Goal: Information Seeking & Learning: Check status

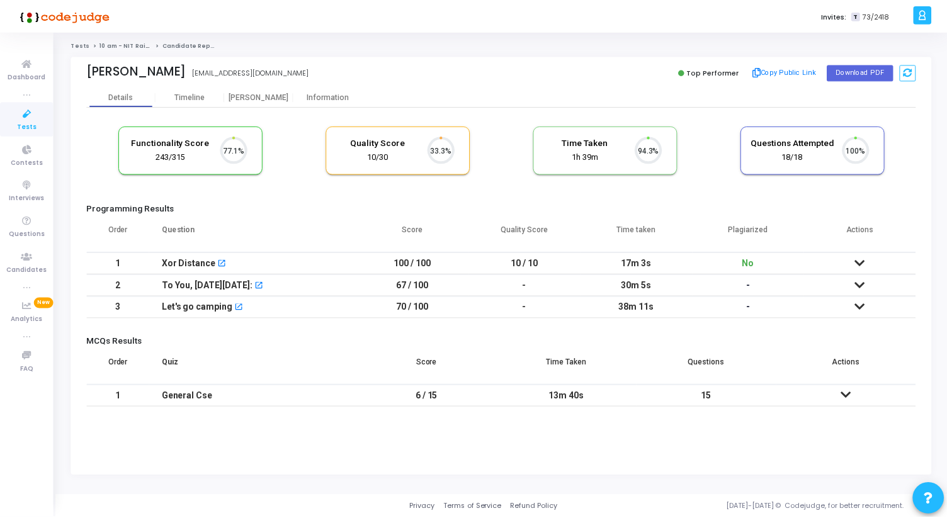
scroll to position [26, 32]
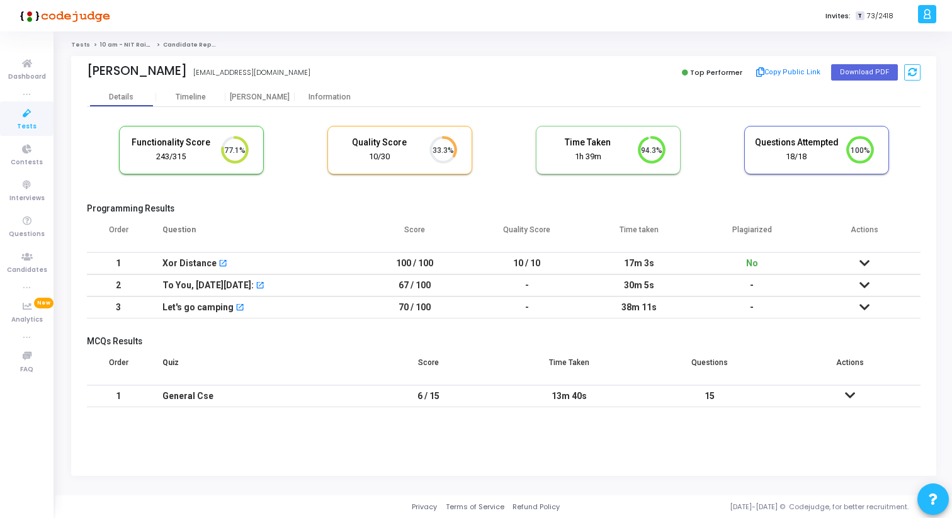
click at [862, 261] on icon at bounding box center [865, 263] width 10 height 9
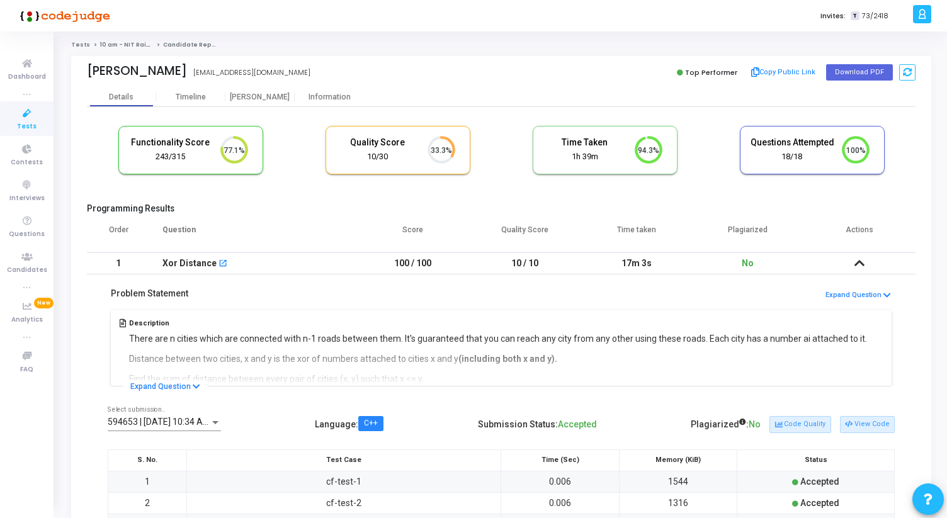
click at [862, 261] on icon at bounding box center [859, 263] width 10 height 9
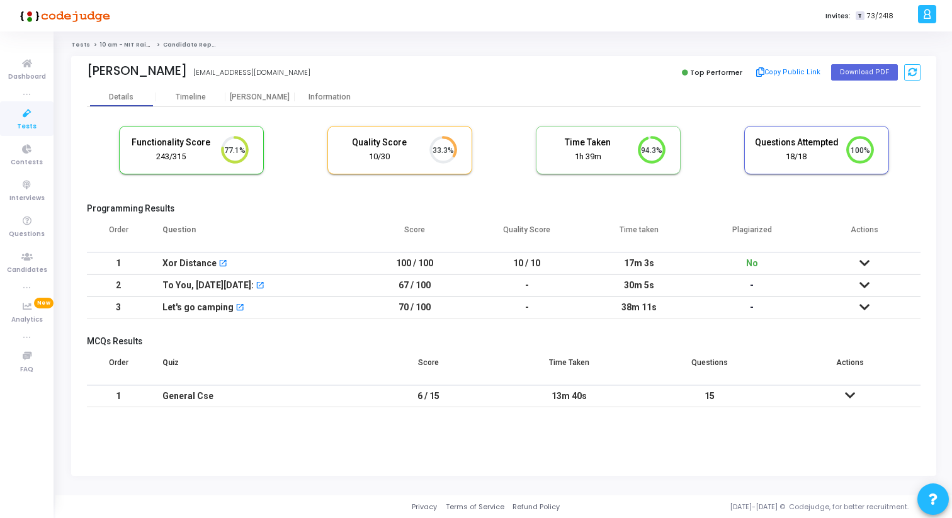
click at [861, 283] on icon at bounding box center [865, 285] width 10 height 9
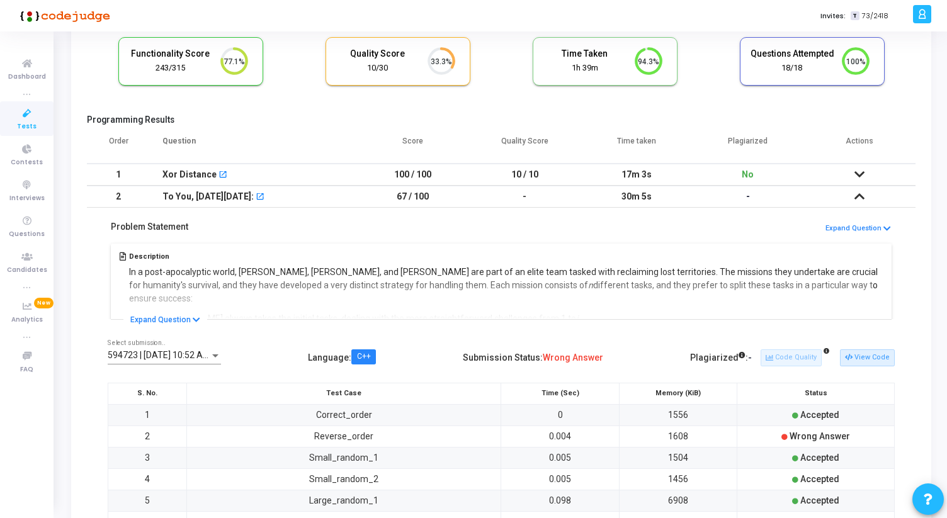
scroll to position [93, 0]
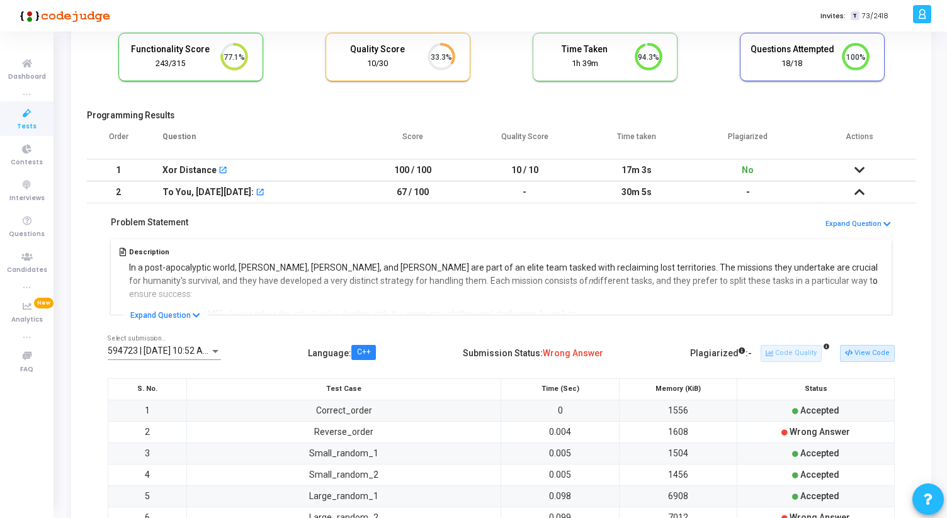
click at [865, 201] on td at bounding box center [859, 192] width 111 height 22
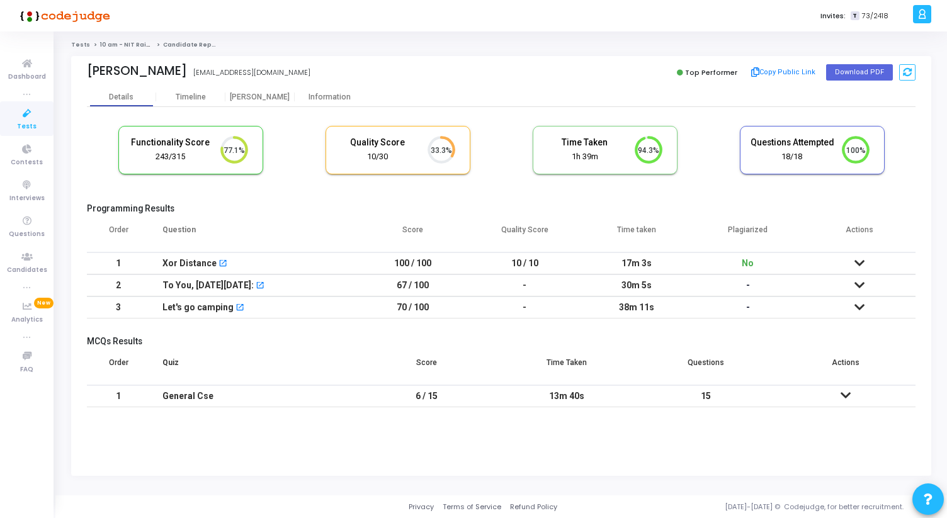
scroll to position [0, 0]
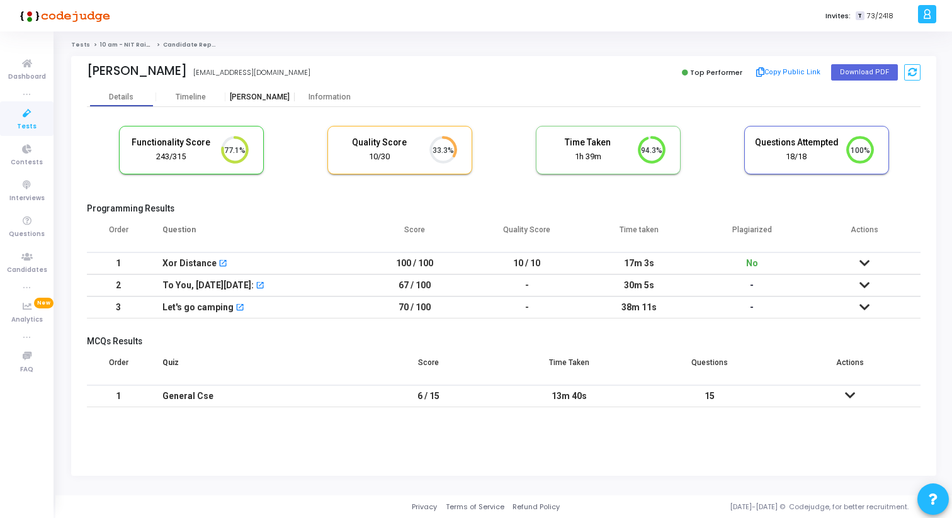
click at [264, 98] on div "[PERSON_NAME]" at bounding box center [259, 97] width 69 height 9
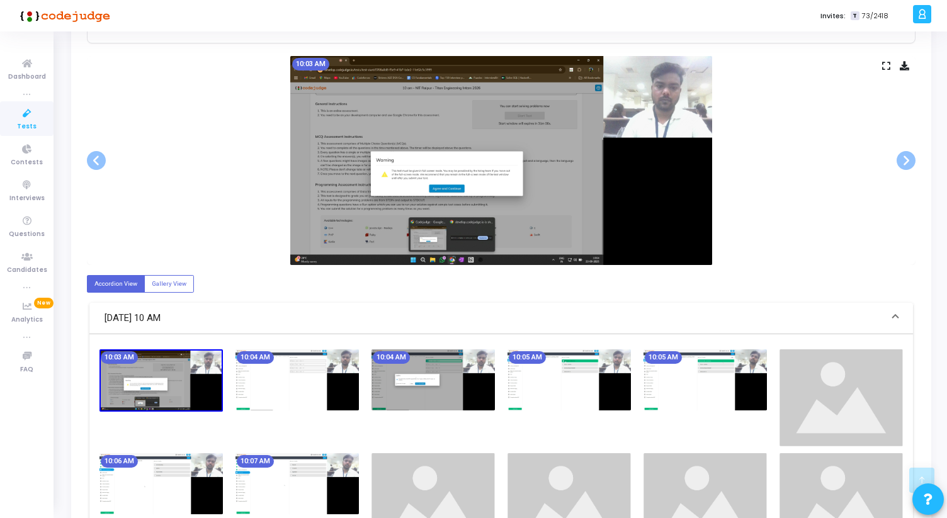
scroll to position [227, 0]
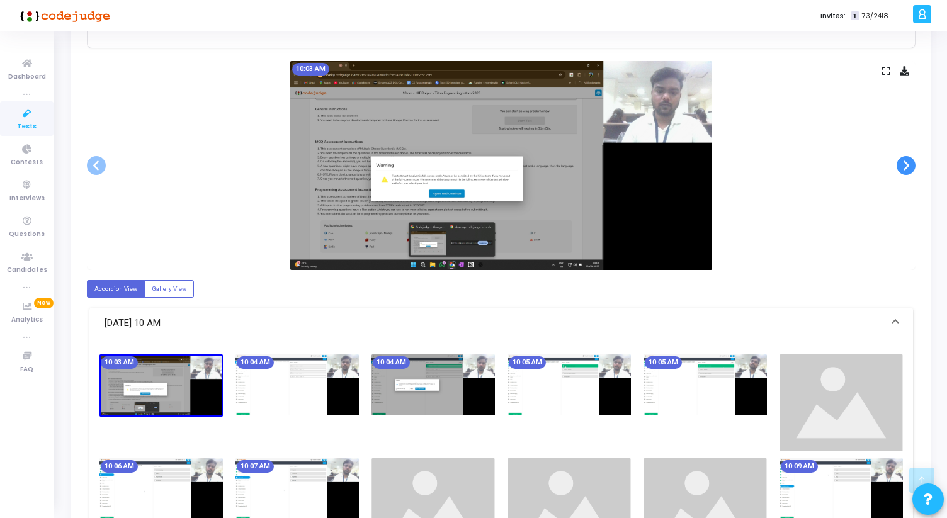
click at [911, 163] on span at bounding box center [906, 165] width 19 height 19
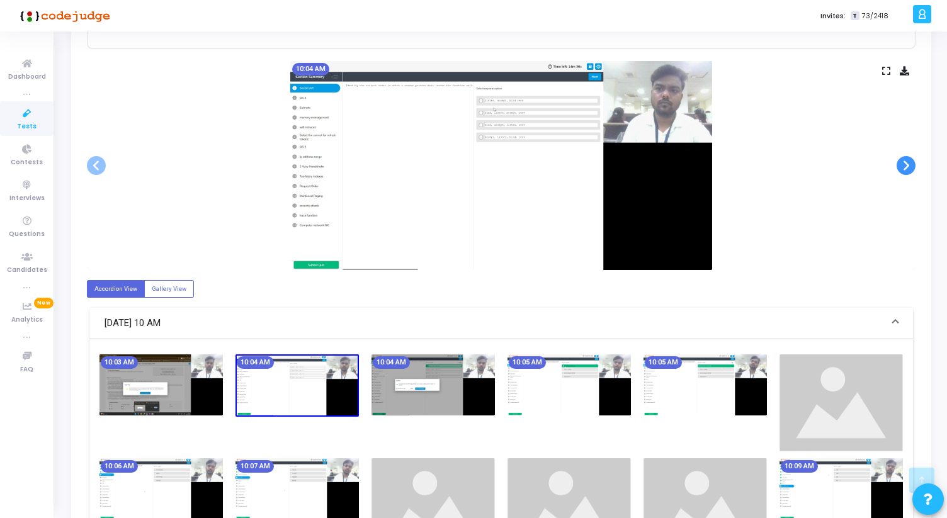
click at [911, 163] on span at bounding box center [906, 165] width 19 height 19
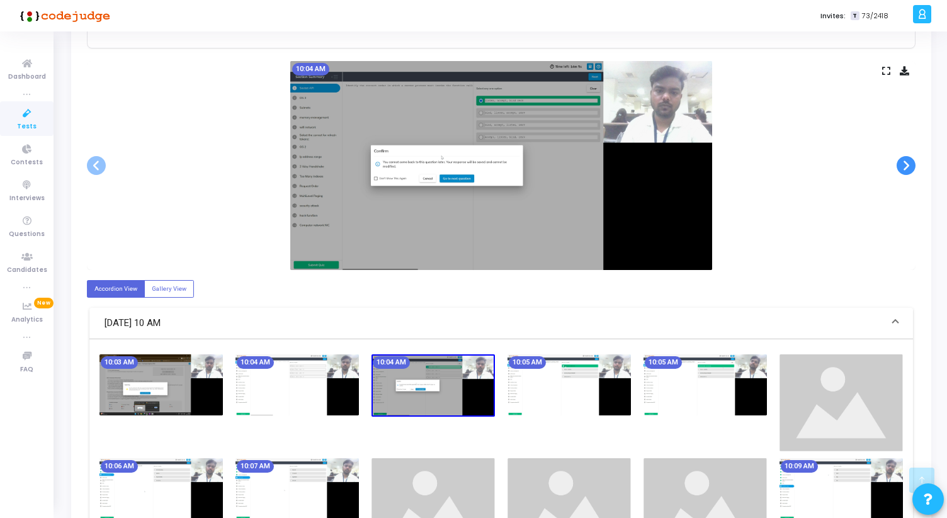
click at [911, 163] on span at bounding box center [906, 165] width 19 height 19
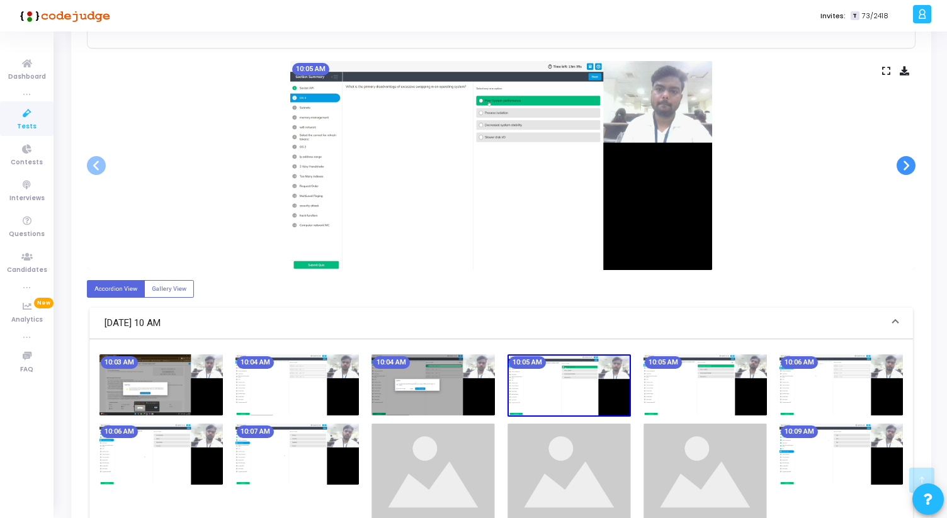
click at [911, 163] on span at bounding box center [906, 165] width 19 height 19
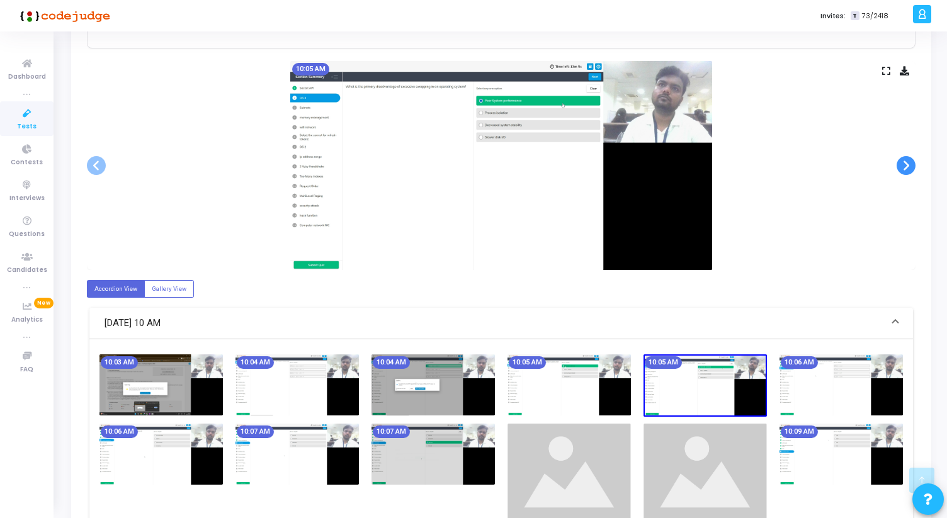
click at [911, 163] on span at bounding box center [906, 165] width 19 height 19
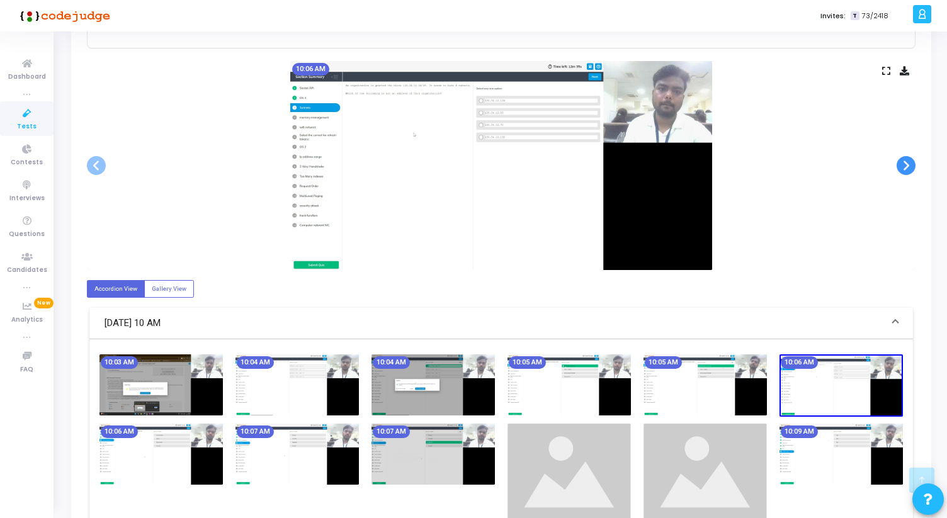
click at [911, 163] on span at bounding box center [906, 165] width 19 height 19
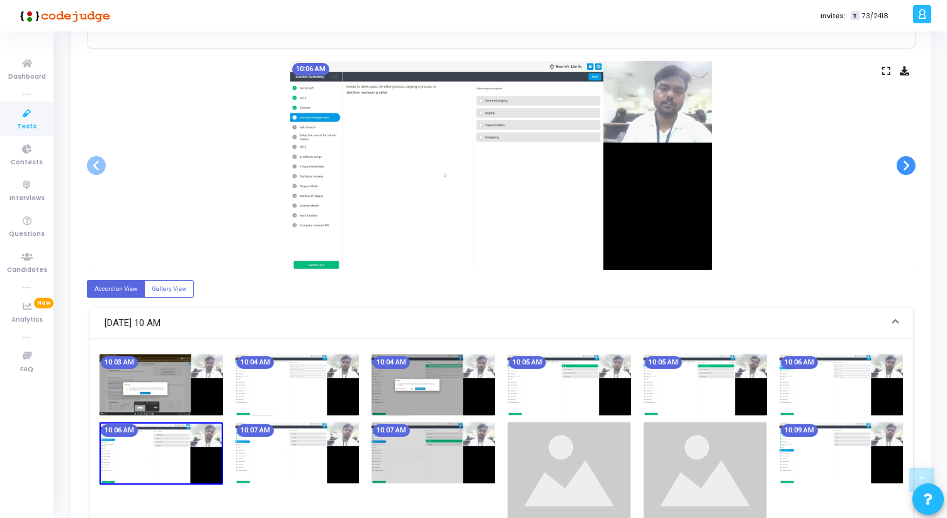
click at [911, 163] on span at bounding box center [906, 165] width 19 height 19
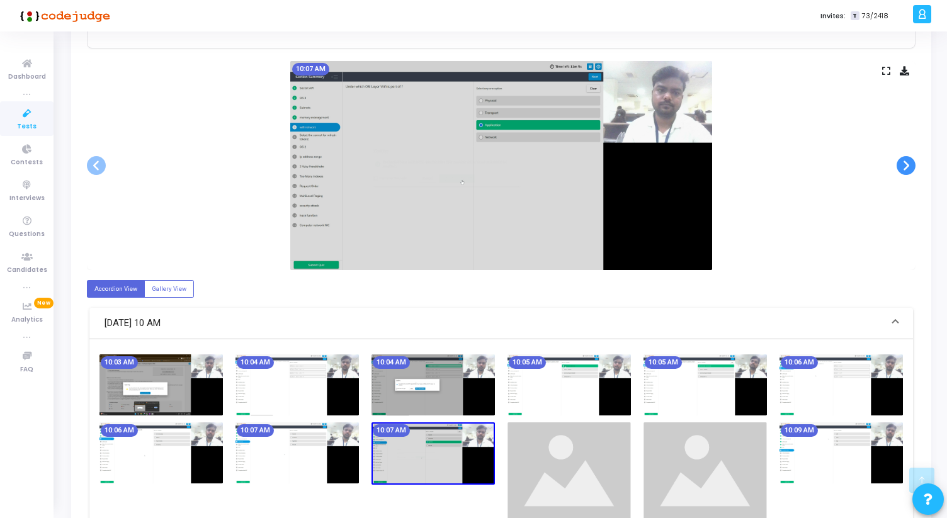
click at [911, 163] on span at bounding box center [906, 165] width 19 height 19
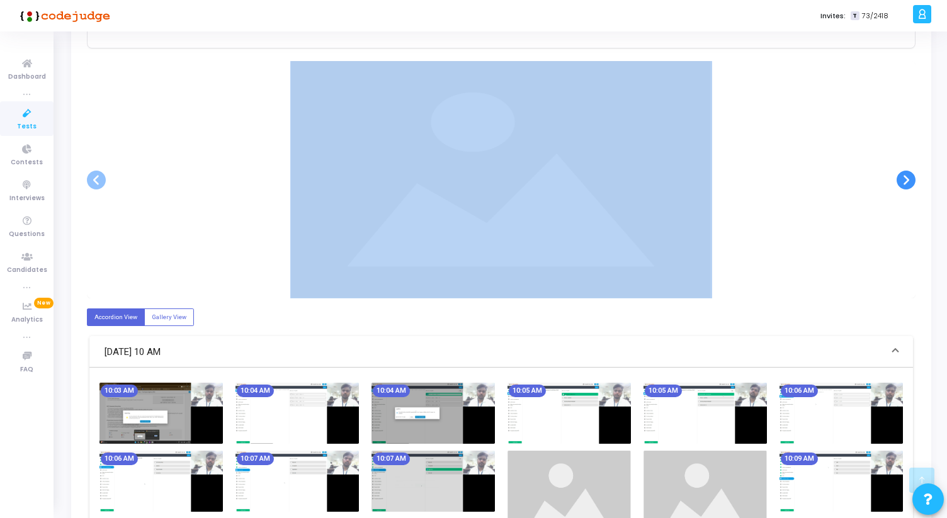
click at [911, 163] on div at bounding box center [501, 179] width 829 height 237
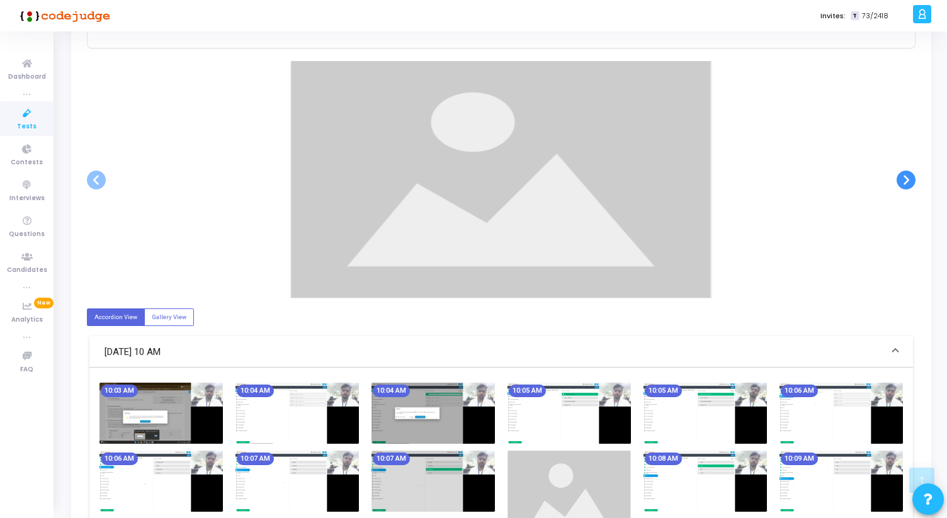
click at [908, 178] on span at bounding box center [906, 180] width 19 height 19
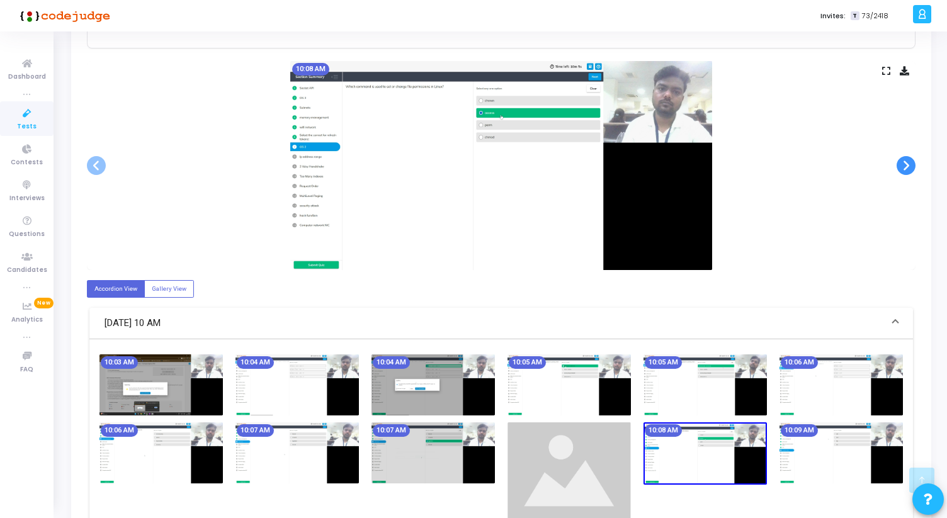
click at [908, 178] on div "10:08 AM" at bounding box center [501, 165] width 829 height 209
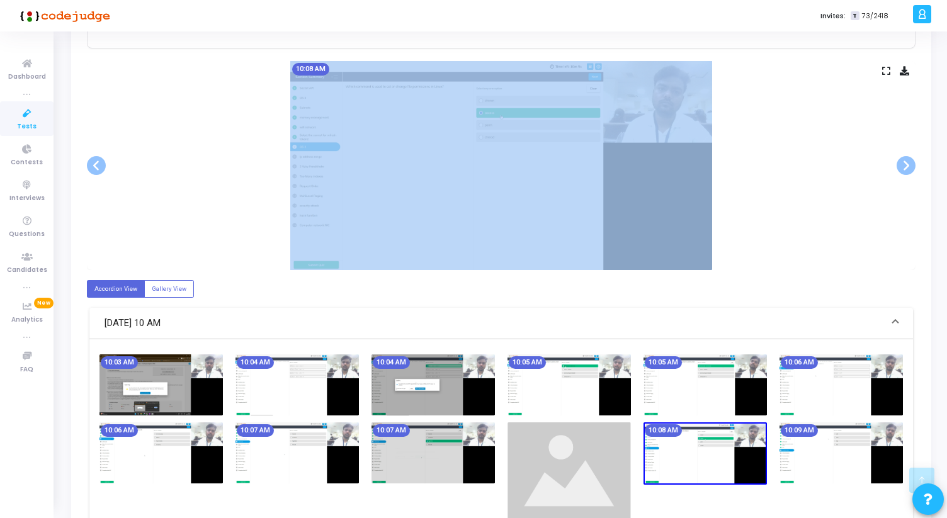
click at [909, 178] on div "10:08 AM" at bounding box center [501, 165] width 829 height 209
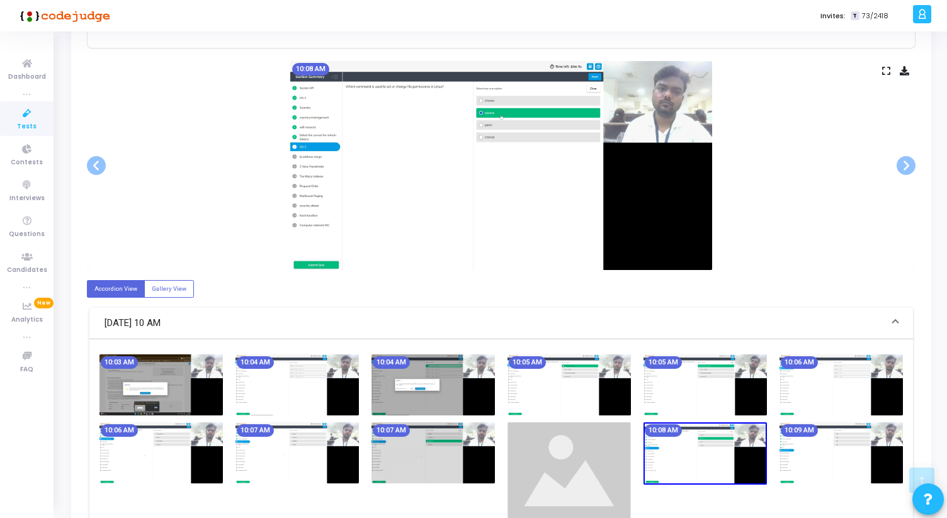
click at [812, 215] on div "10:08 AM" at bounding box center [501, 165] width 829 height 209
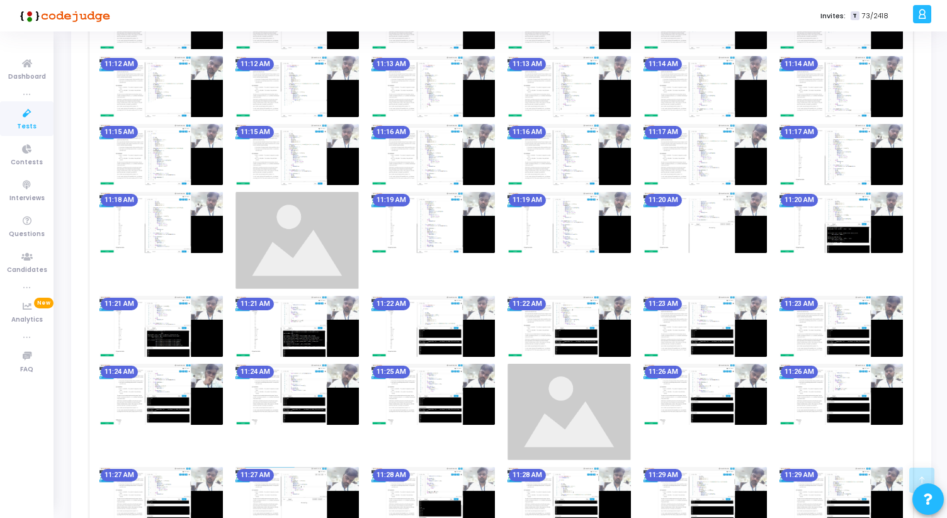
scroll to position [2176, 0]
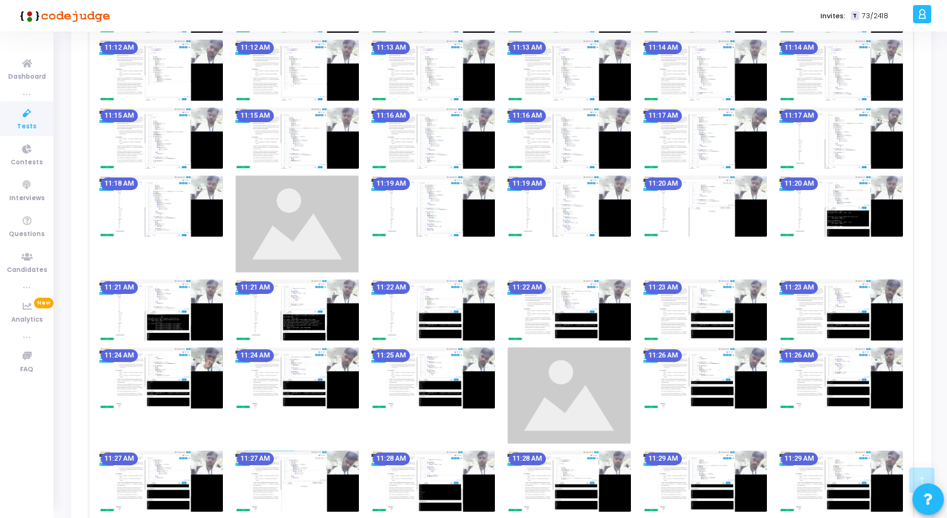
click at [584, 425] on img at bounding box center [569, 396] width 123 height 97
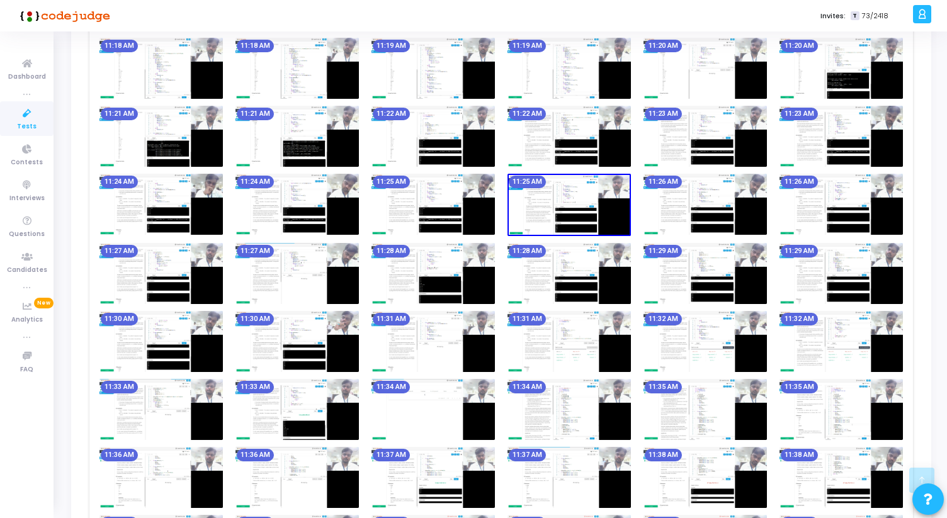
scroll to position [2313, 0]
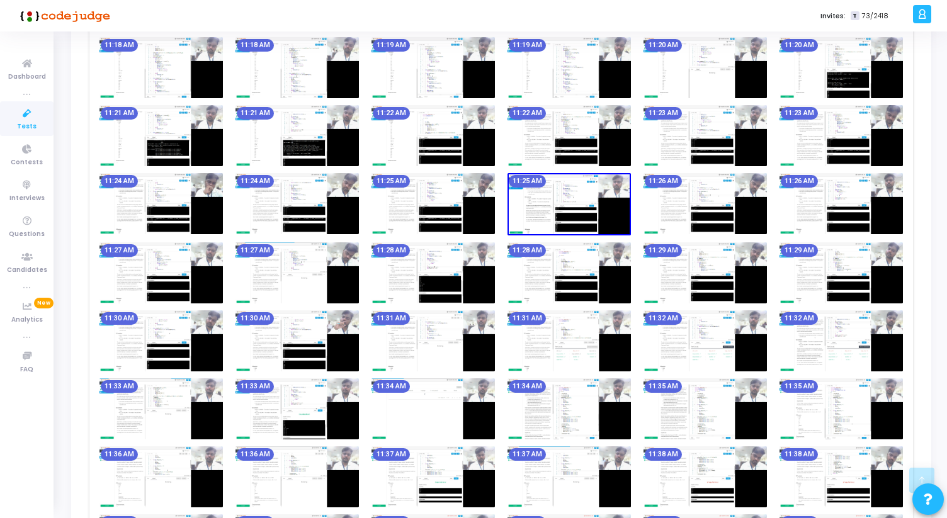
click at [587, 212] on img at bounding box center [569, 204] width 123 height 62
click at [434, 184] on img at bounding box center [433, 203] width 123 height 61
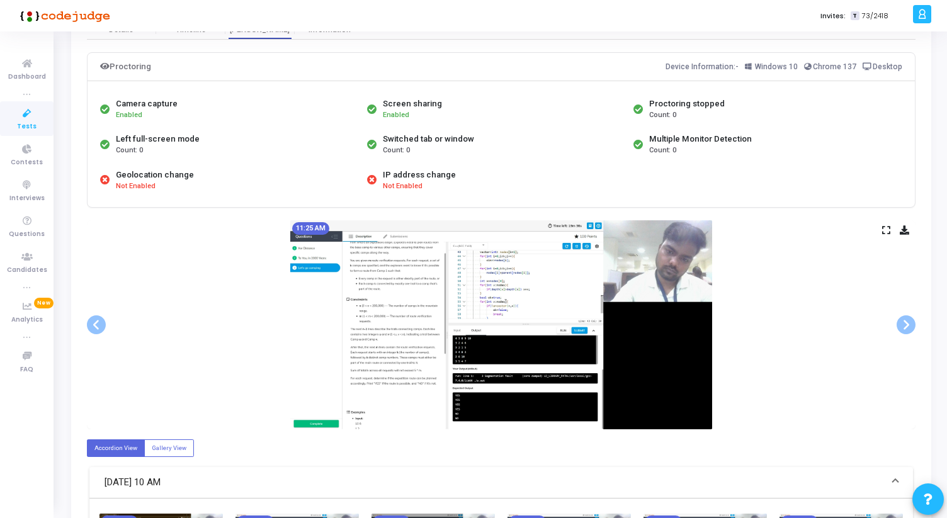
scroll to position [70, 0]
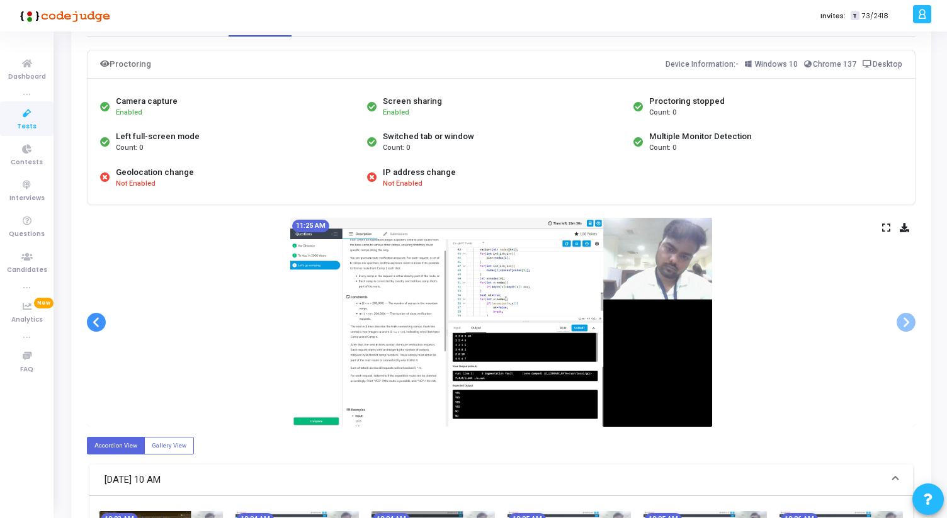
click at [94, 327] on span at bounding box center [96, 322] width 19 height 19
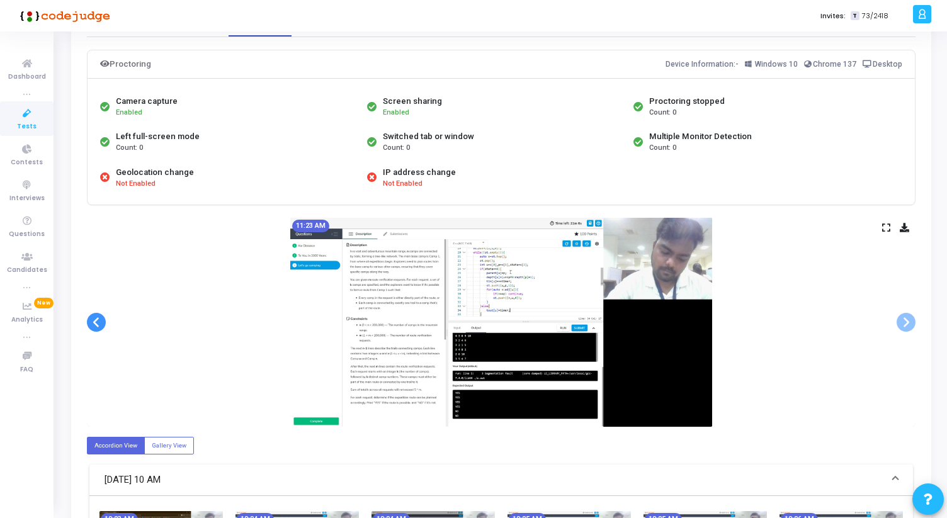
click at [94, 327] on span at bounding box center [96, 322] width 19 height 19
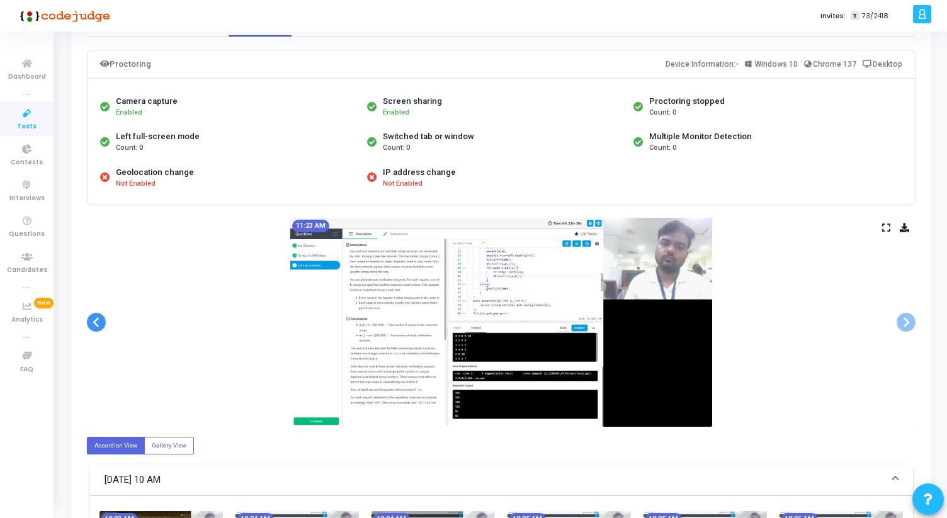
click at [94, 327] on span at bounding box center [96, 322] width 19 height 19
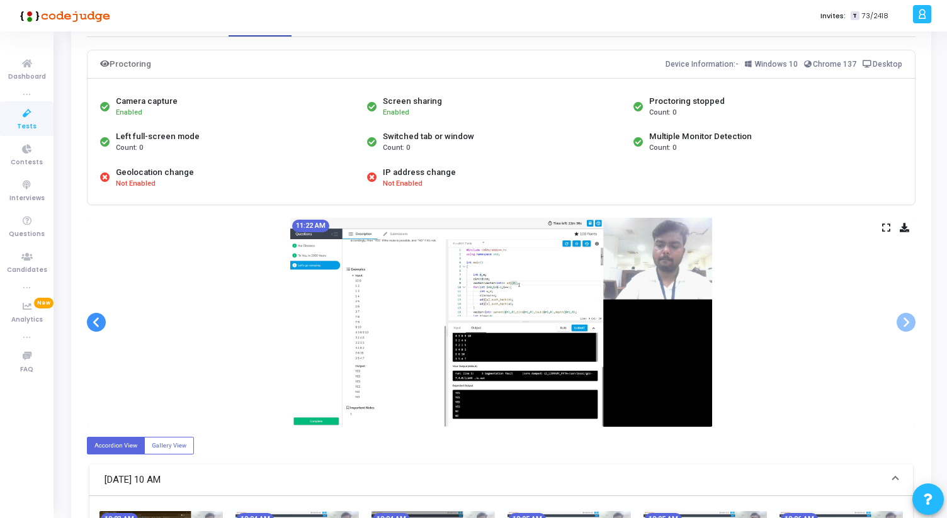
click at [94, 327] on span at bounding box center [96, 322] width 19 height 19
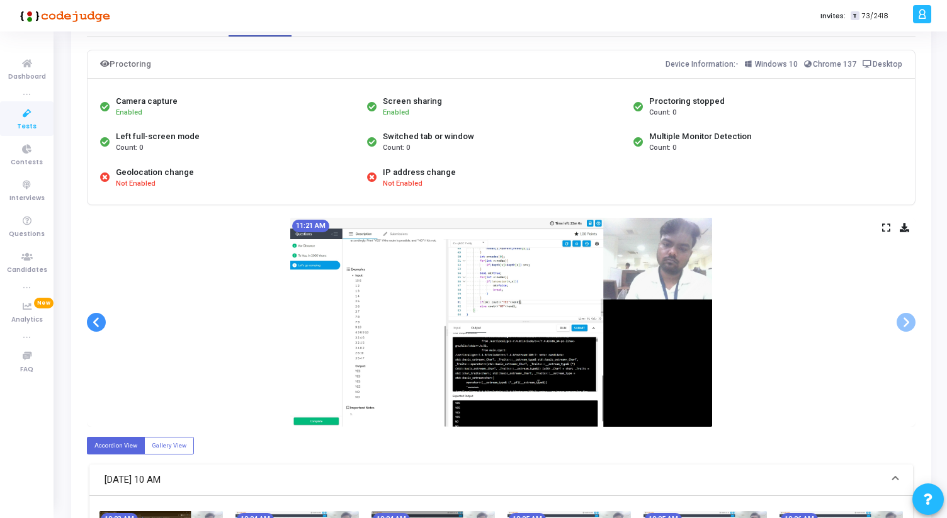
click at [95, 327] on span at bounding box center [96, 322] width 19 height 19
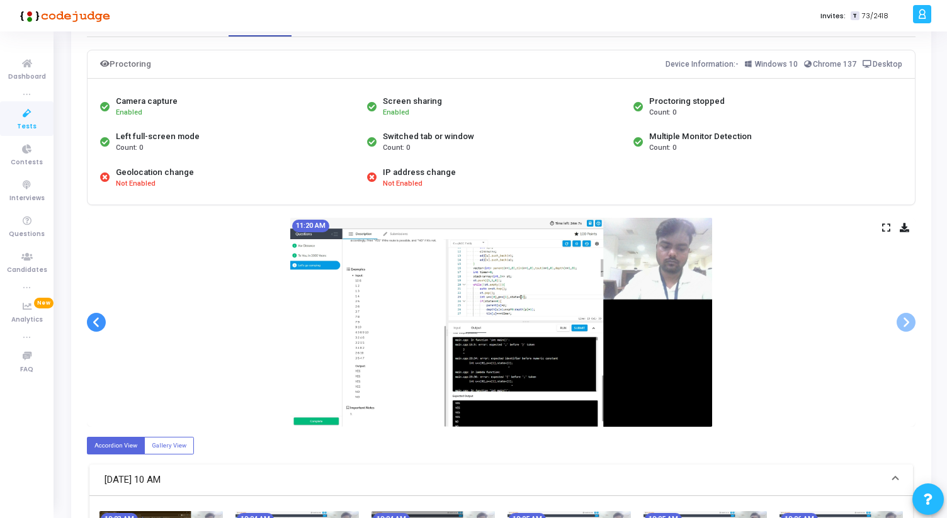
click at [95, 327] on span at bounding box center [96, 322] width 19 height 19
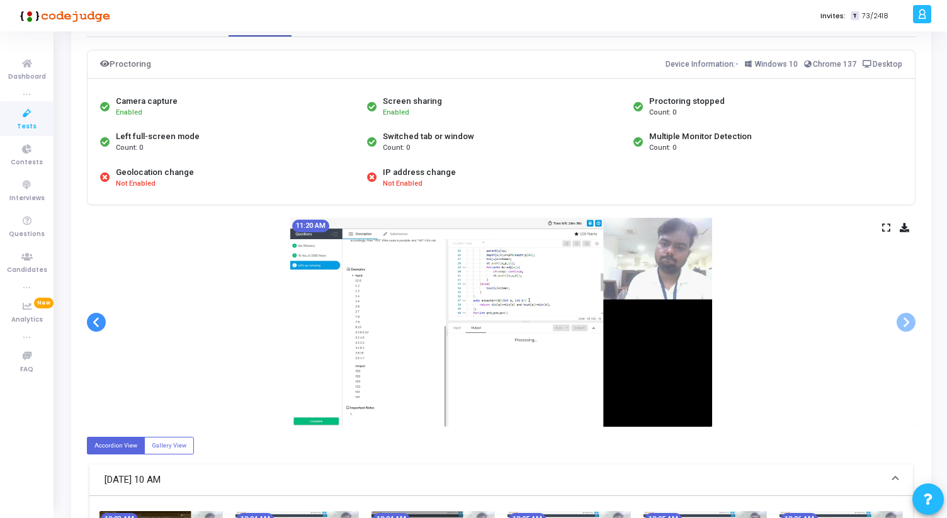
click at [96, 327] on span at bounding box center [96, 322] width 19 height 19
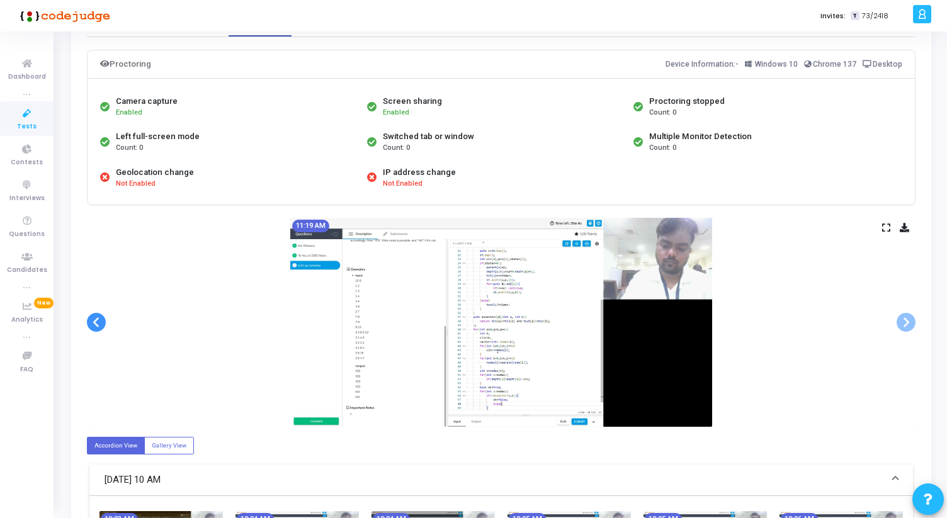
click at [96, 327] on span at bounding box center [96, 322] width 19 height 19
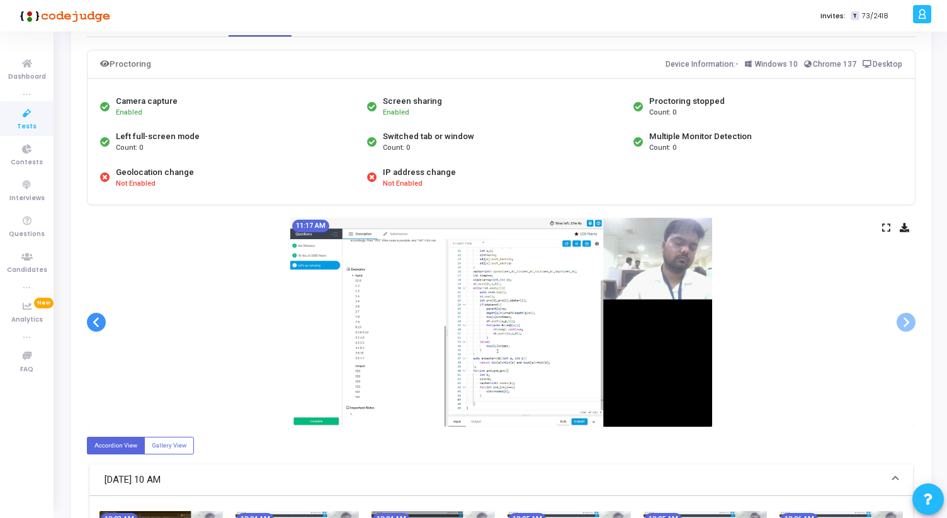
click at [96, 327] on span at bounding box center [96, 322] width 19 height 19
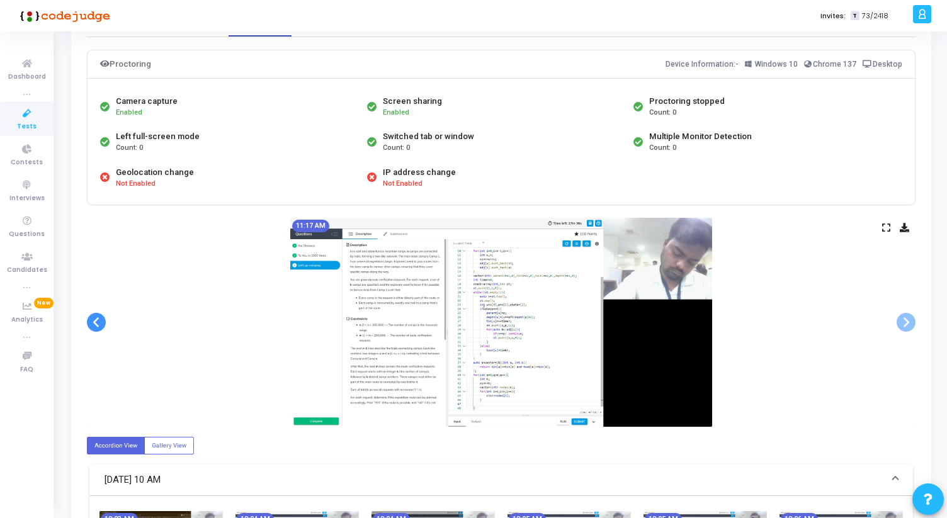
click at [96, 327] on span at bounding box center [96, 322] width 19 height 19
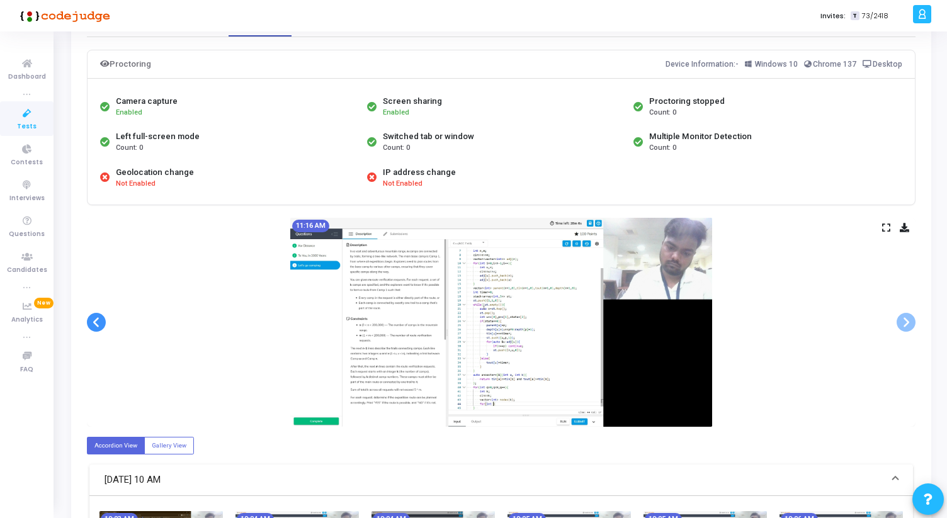
click at [96, 327] on span at bounding box center [96, 322] width 19 height 19
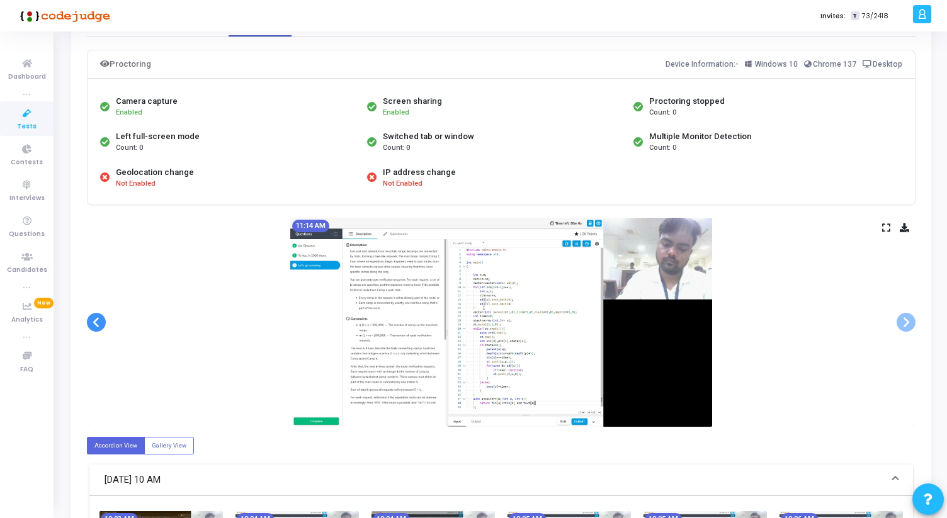
click at [96, 327] on span at bounding box center [96, 322] width 19 height 19
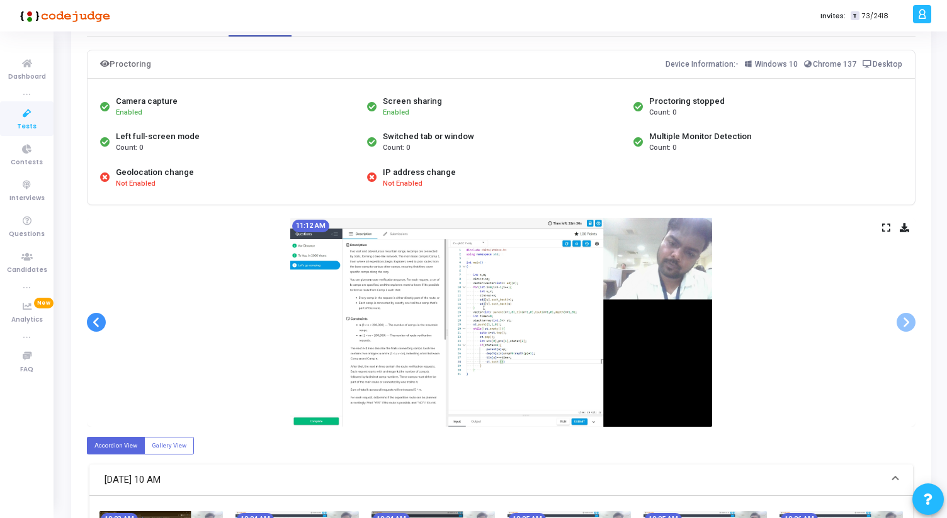
click at [96, 327] on span at bounding box center [96, 322] width 19 height 19
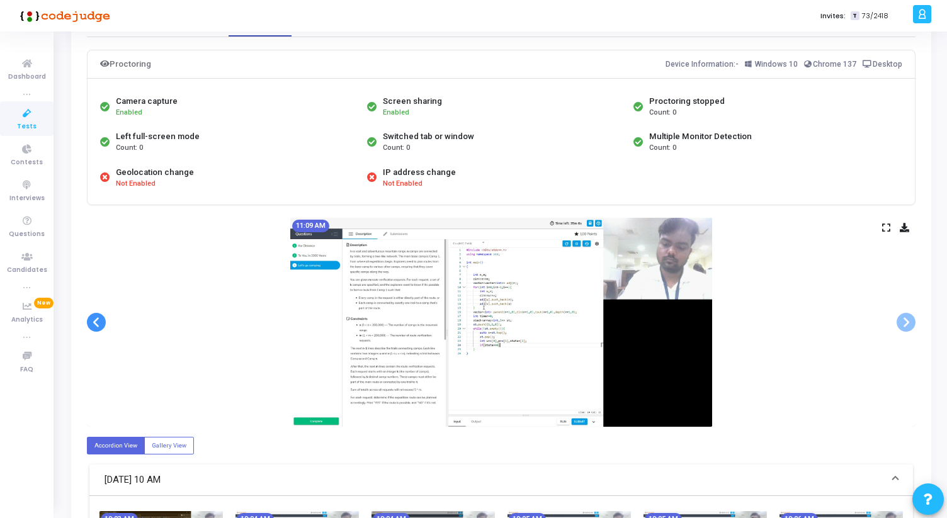
click at [96, 327] on span at bounding box center [96, 322] width 19 height 19
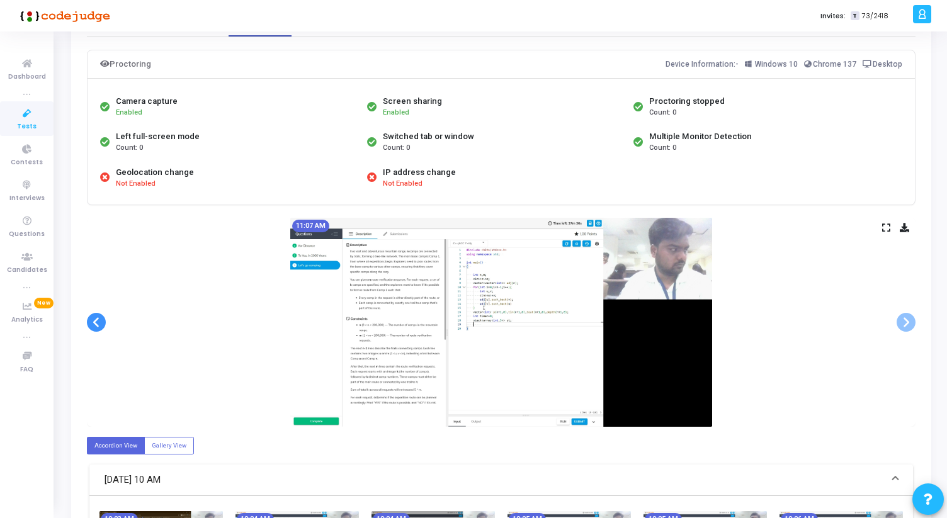
click at [96, 327] on span at bounding box center [96, 322] width 19 height 19
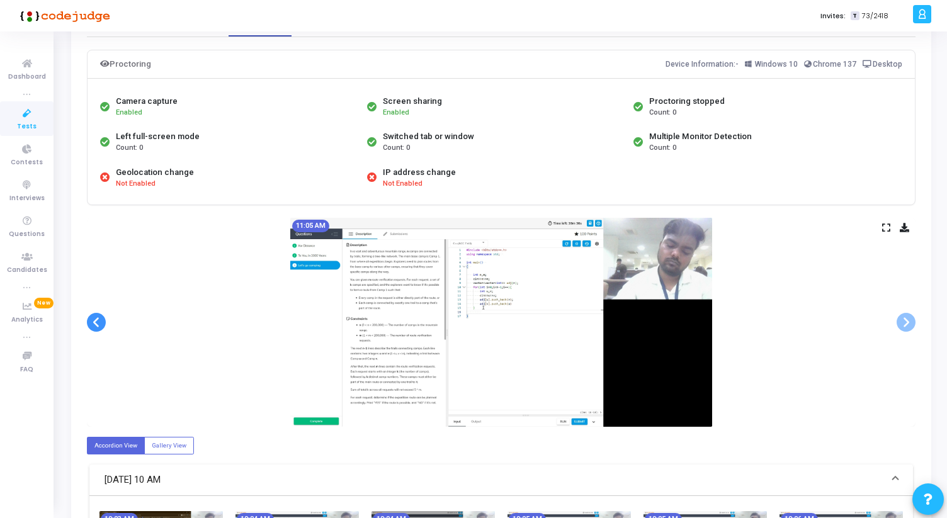
click at [96, 327] on span at bounding box center [96, 322] width 19 height 19
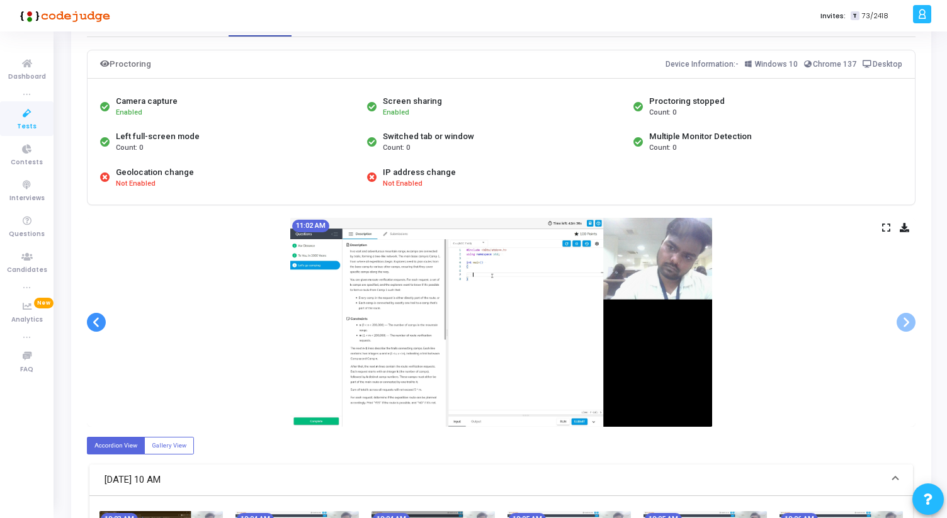
click at [96, 327] on span at bounding box center [96, 322] width 19 height 19
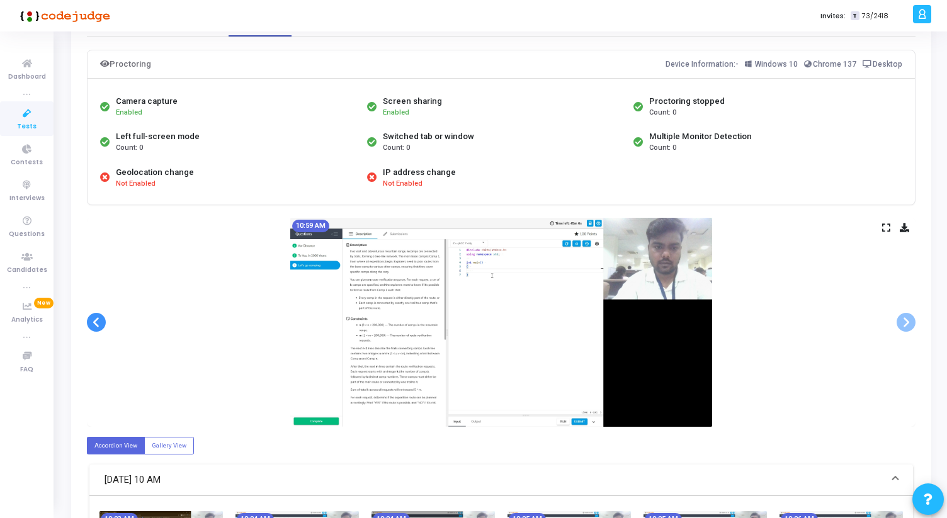
click at [96, 327] on span at bounding box center [96, 322] width 19 height 19
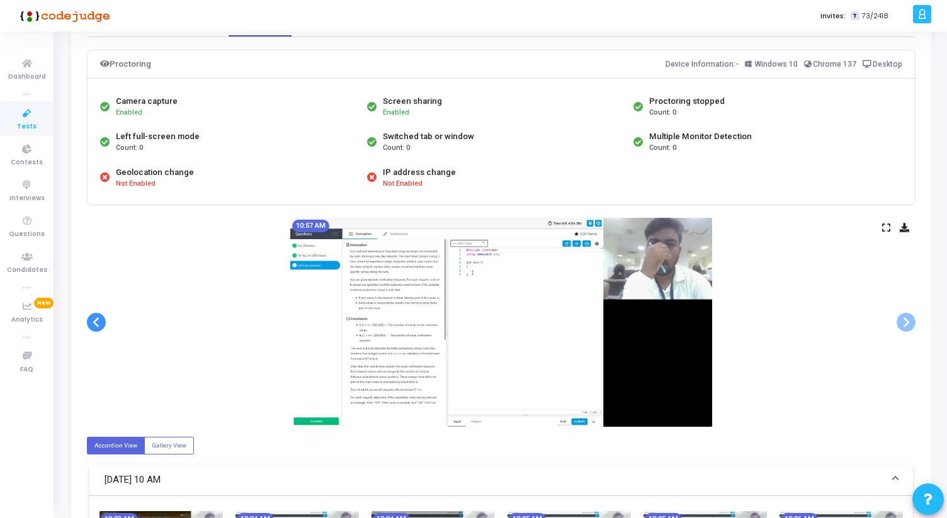
click at [96, 327] on span at bounding box center [96, 322] width 19 height 19
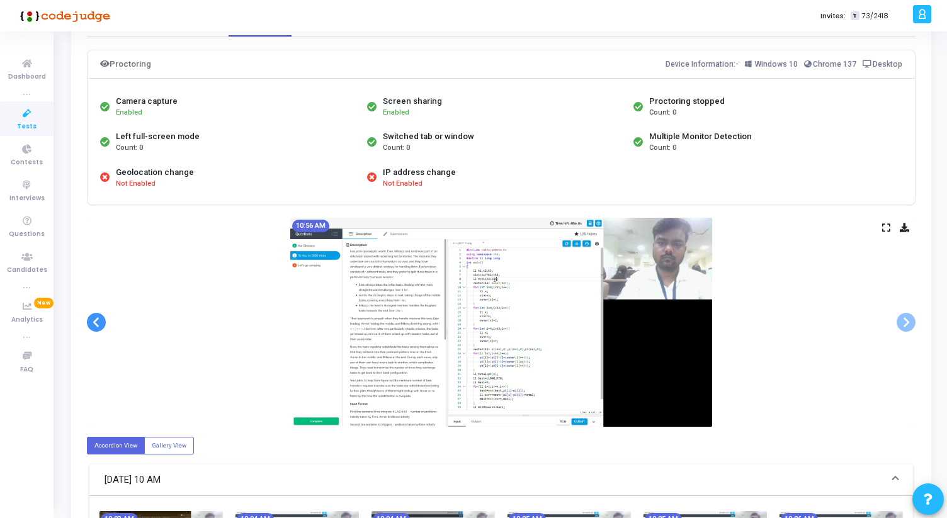
click at [96, 327] on span at bounding box center [96, 322] width 19 height 19
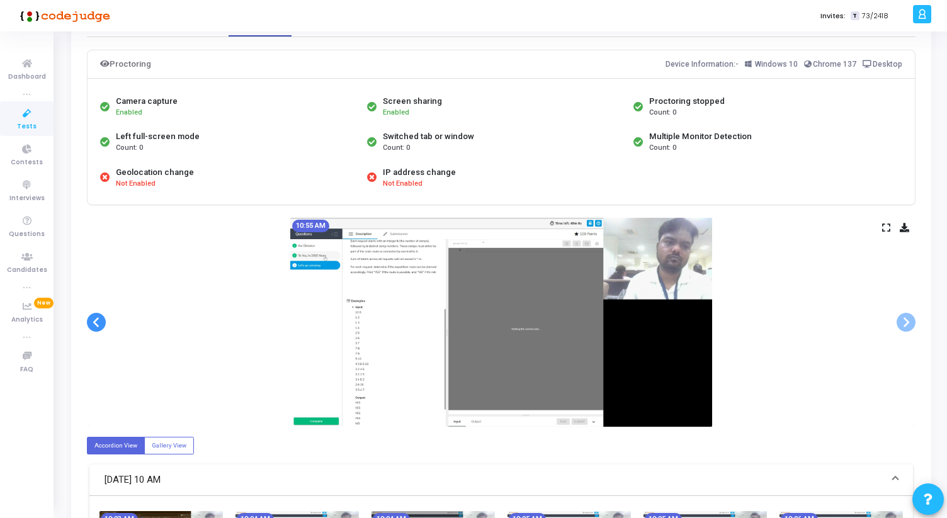
click at [96, 327] on span at bounding box center [96, 322] width 19 height 19
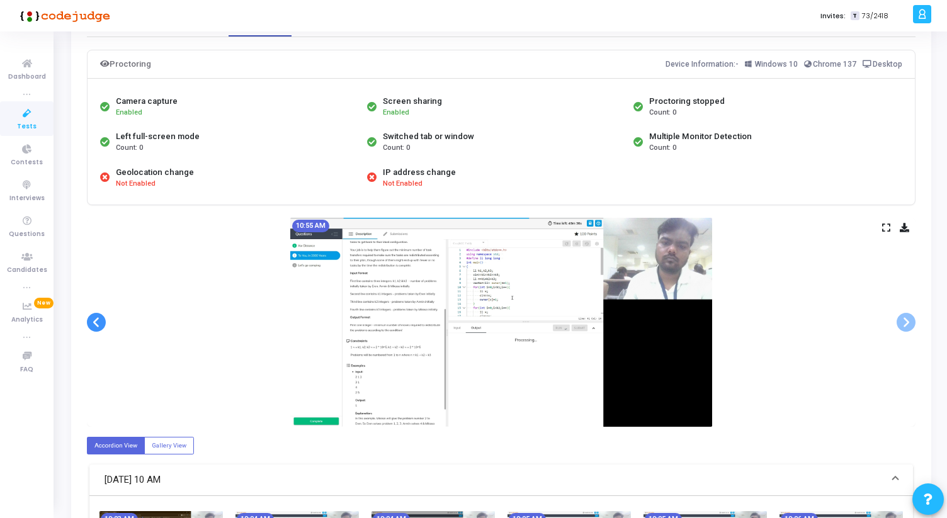
click at [96, 327] on span at bounding box center [96, 322] width 19 height 19
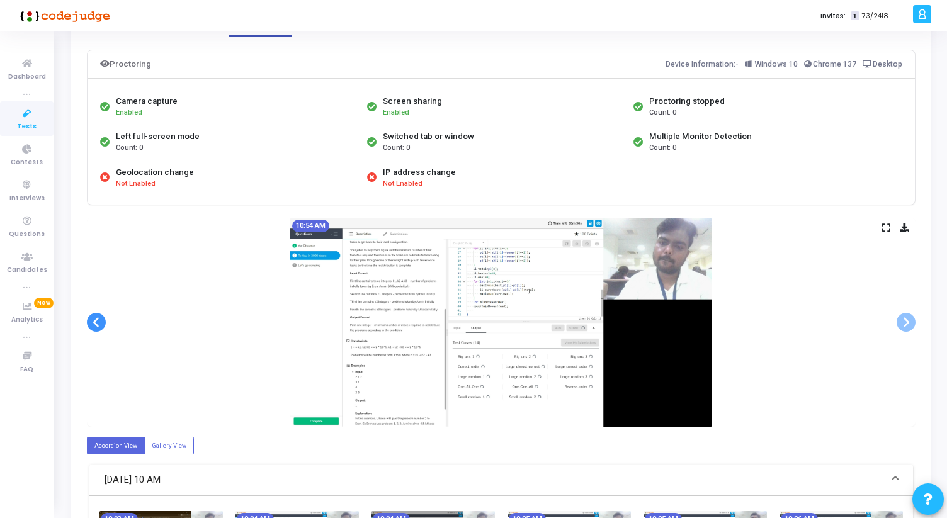
click at [96, 327] on span at bounding box center [96, 322] width 19 height 19
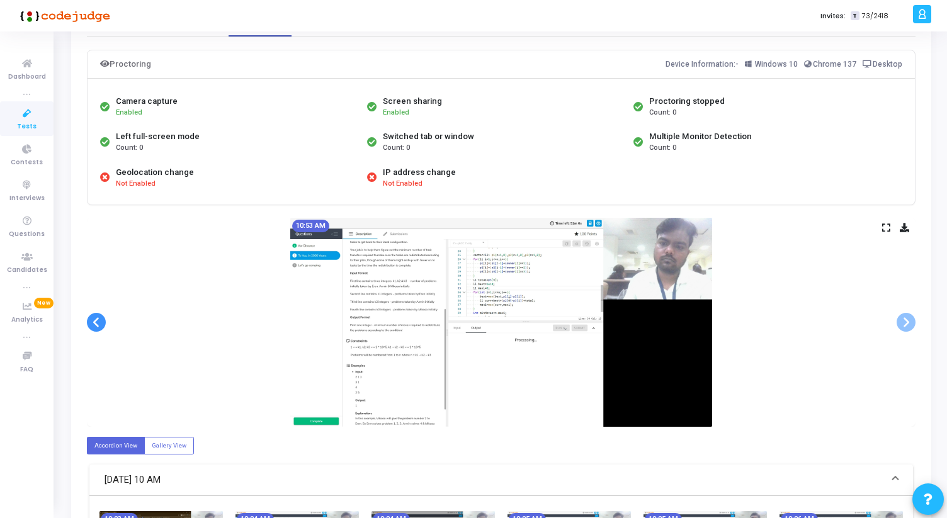
click at [96, 327] on span at bounding box center [96, 322] width 19 height 19
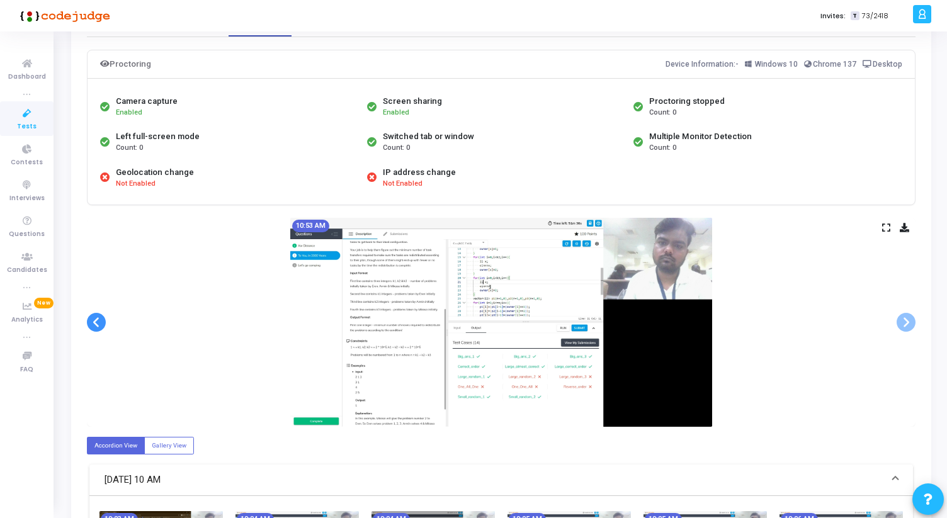
click at [96, 327] on span at bounding box center [96, 322] width 19 height 19
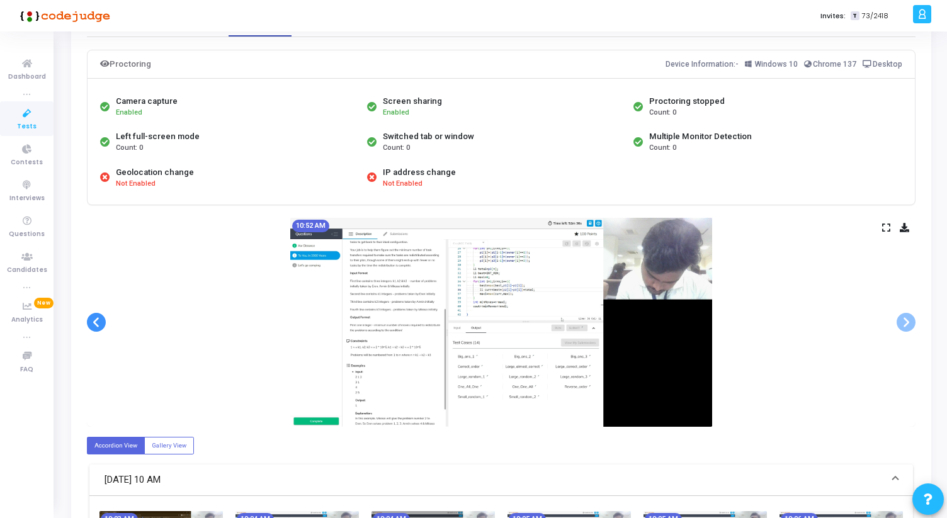
click at [96, 327] on span at bounding box center [96, 322] width 19 height 19
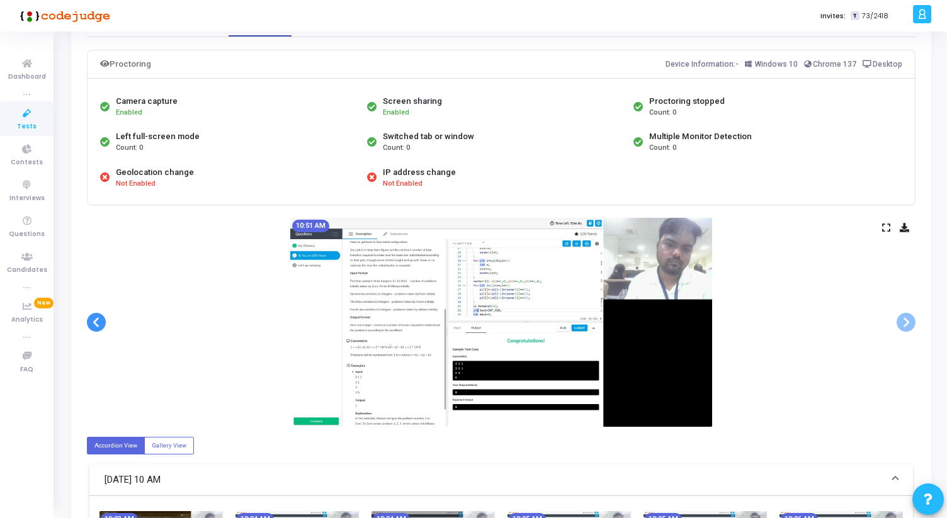
click at [96, 327] on span at bounding box center [96, 322] width 19 height 19
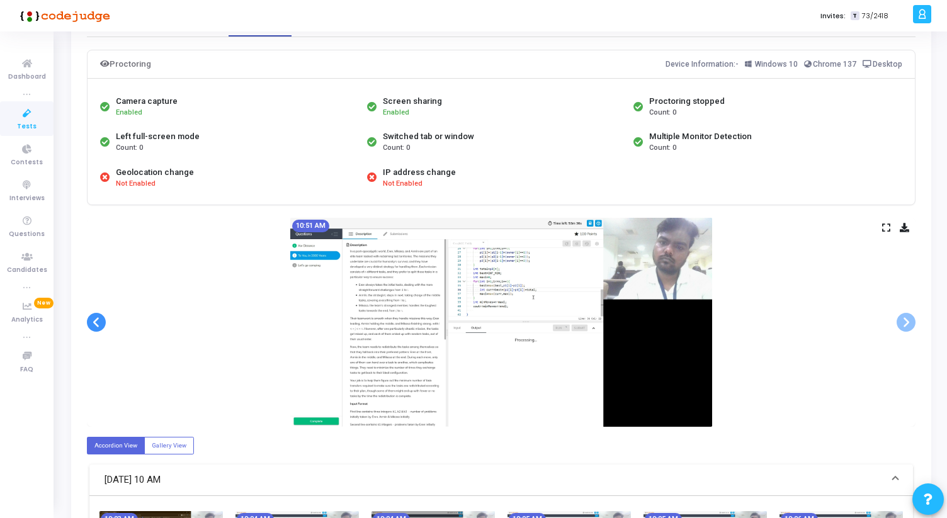
click at [96, 327] on span at bounding box center [96, 322] width 19 height 19
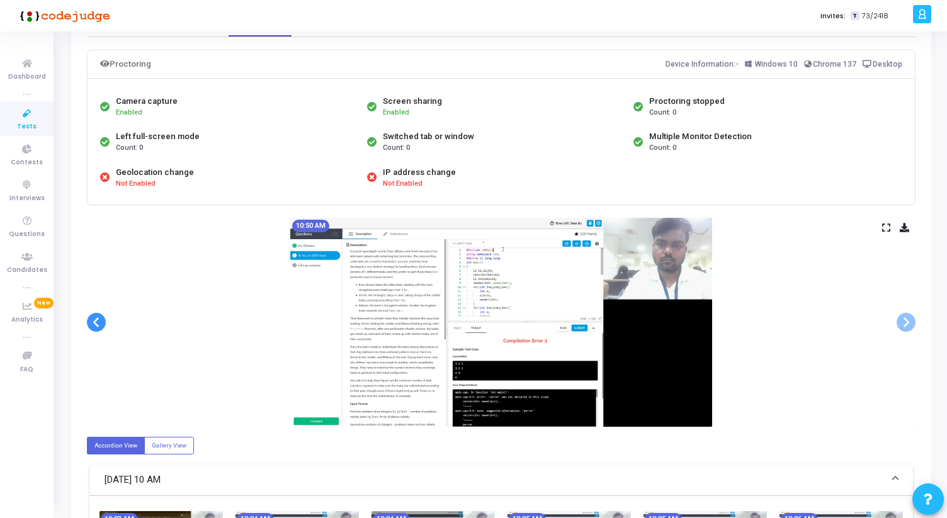
click at [96, 327] on span at bounding box center [96, 322] width 19 height 19
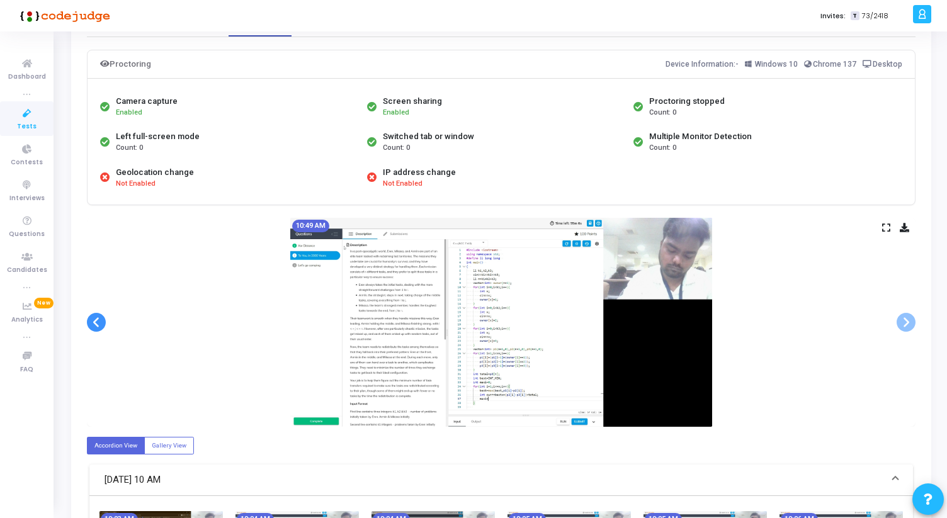
click at [96, 327] on span at bounding box center [96, 322] width 19 height 19
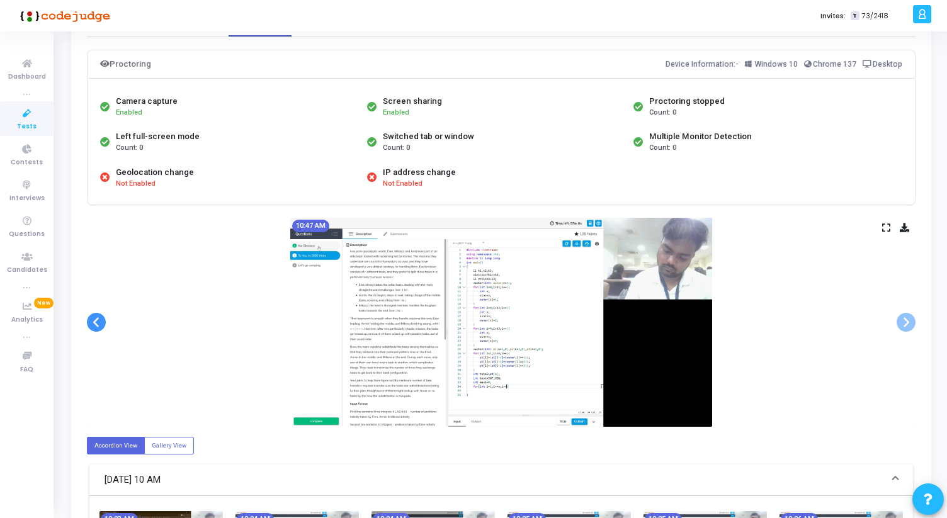
click at [96, 327] on span at bounding box center [96, 322] width 19 height 19
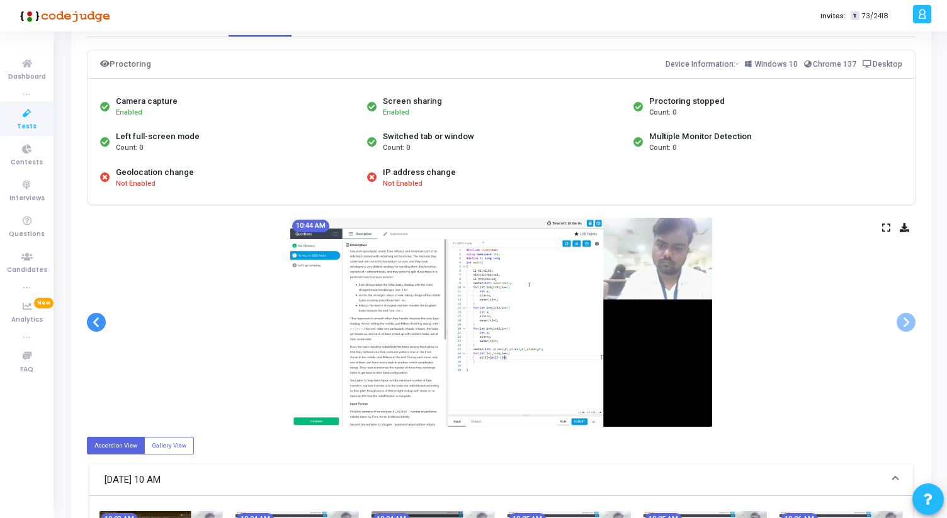
click at [96, 327] on span at bounding box center [96, 322] width 19 height 19
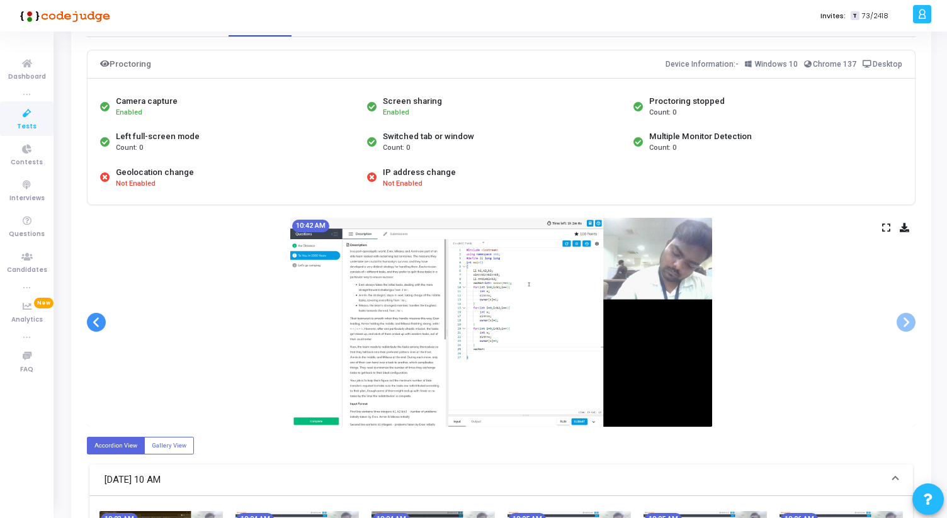
click at [96, 327] on span at bounding box center [96, 322] width 19 height 19
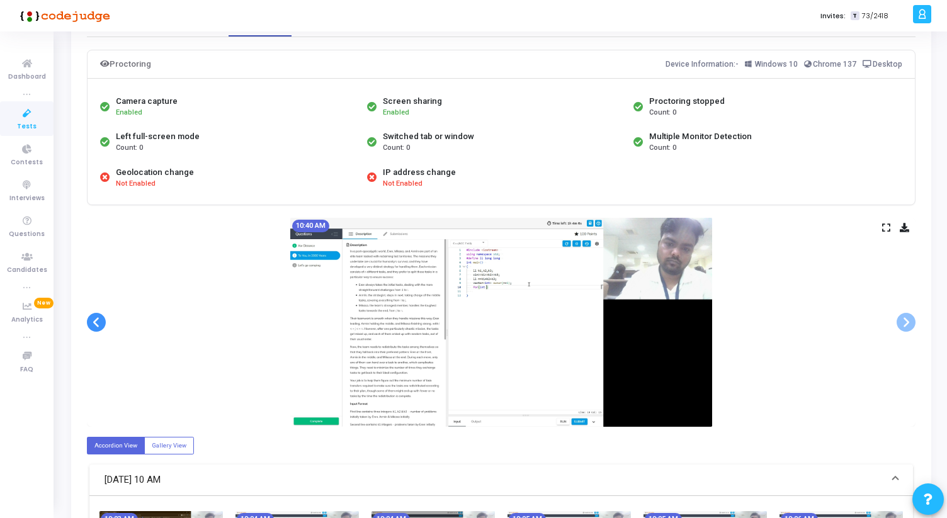
click at [96, 327] on span at bounding box center [96, 322] width 19 height 19
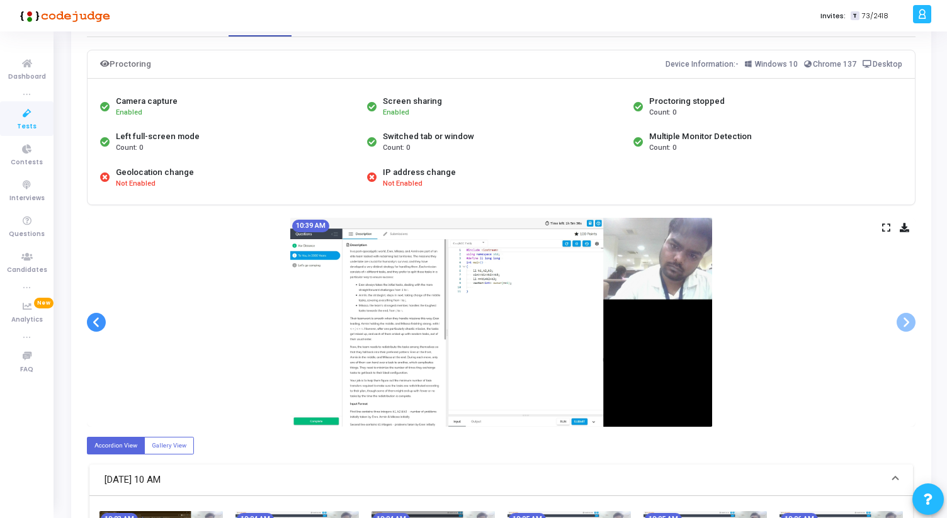
click at [96, 327] on span at bounding box center [96, 322] width 19 height 19
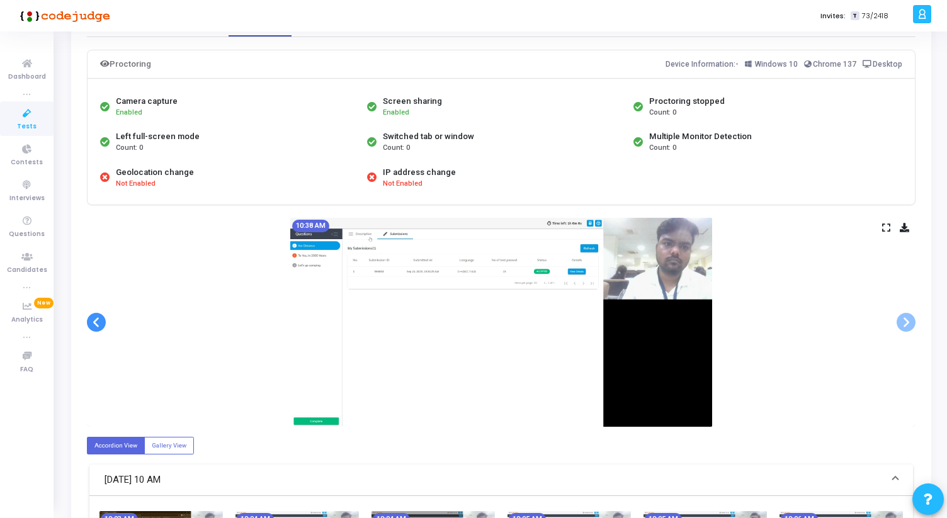
click at [96, 327] on span at bounding box center [96, 322] width 19 height 19
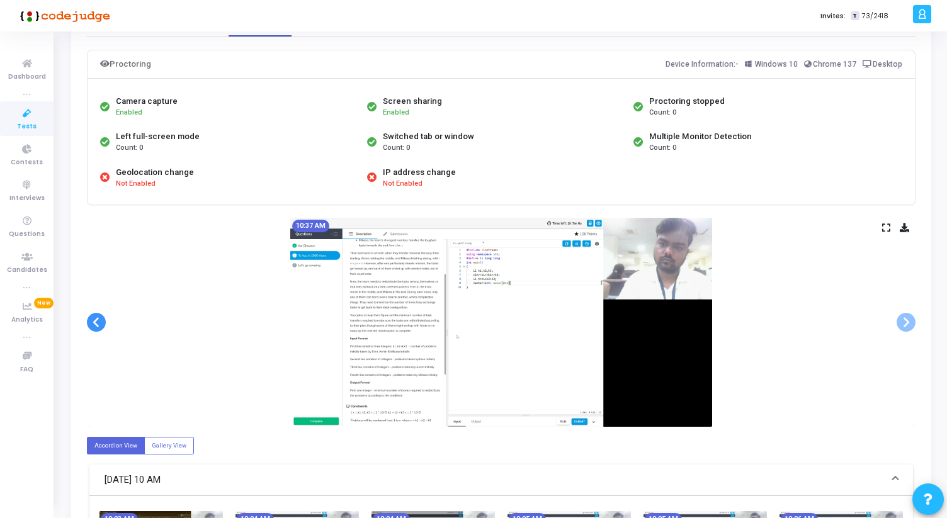
click at [96, 327] on span at bounding box center [96, 322] width 19 height 19
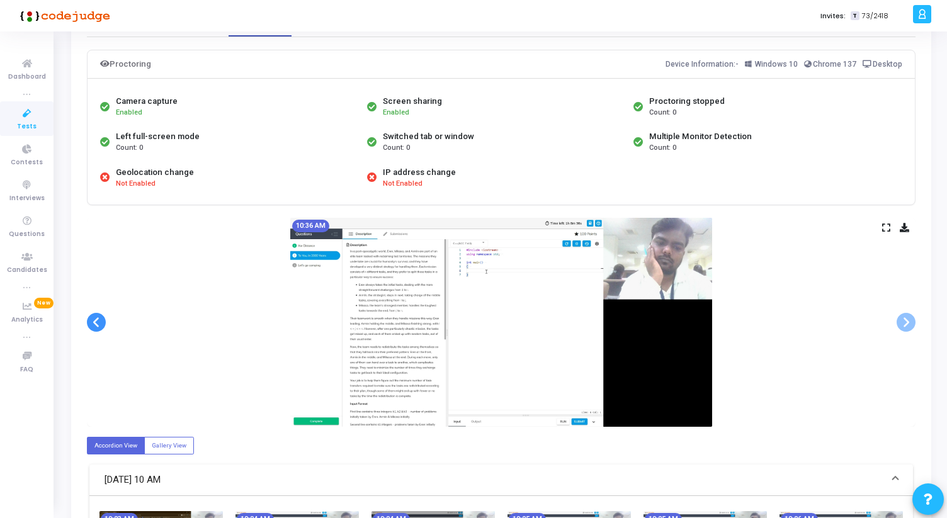
click at [96, 327] on span at bounding box center [96, 322] width 19 height 19
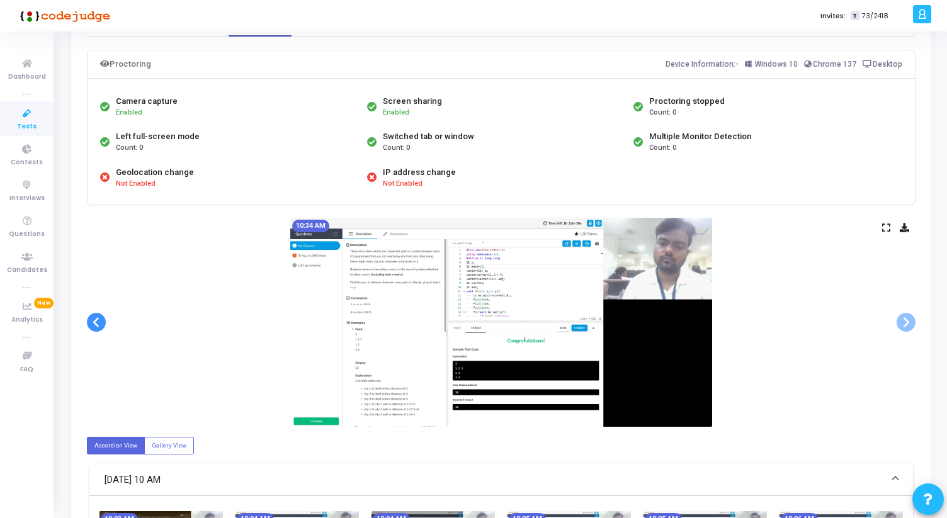
click at [96, 327] on span at bounding box center [96, 322] width 19 height 19
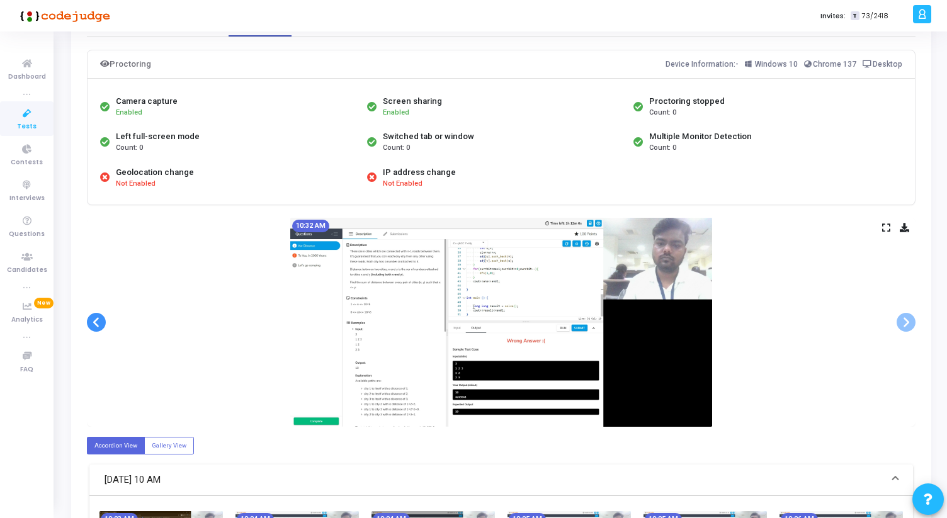
click at [96, 327] on span at bounding box center [96, 322] width 19 height 19
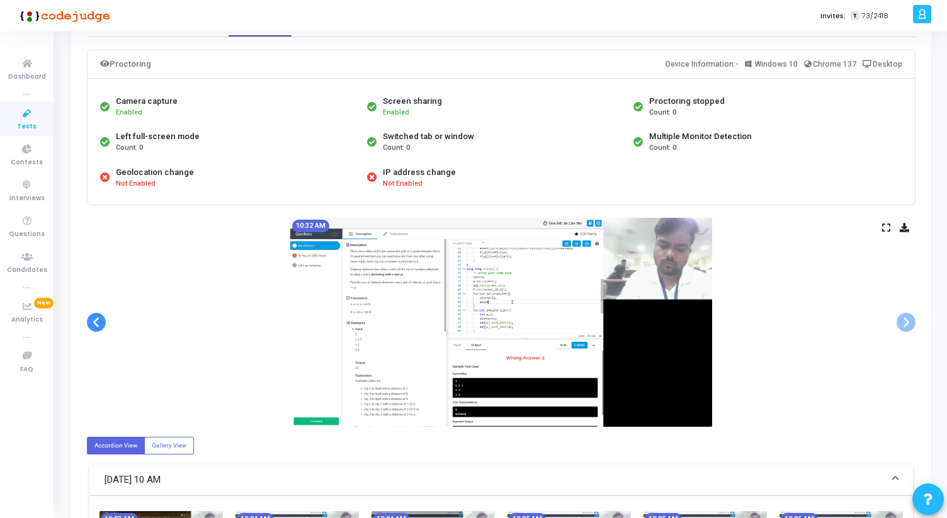
click at [96, 327] on span at bounding box center [96, 322] width 19 height 19
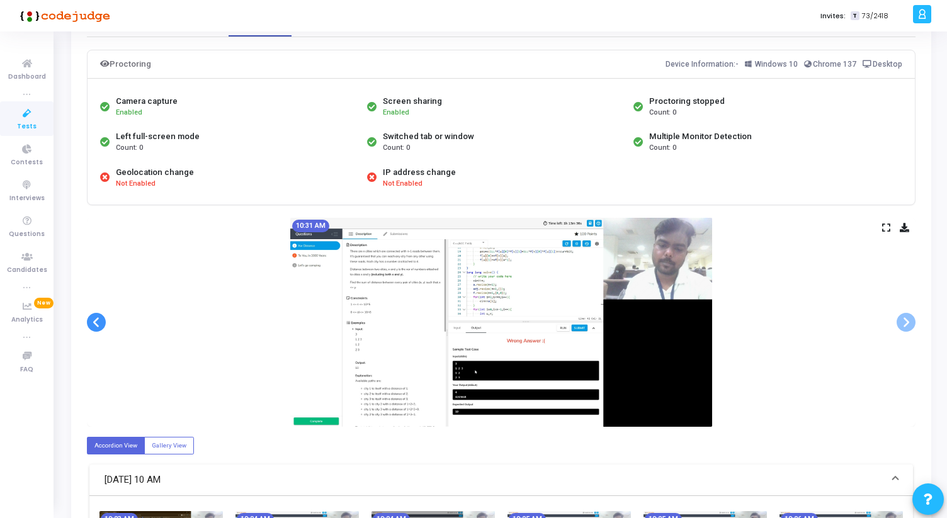
click at [96, 327] on span at bounding box center [96, 322] width 19 height 19
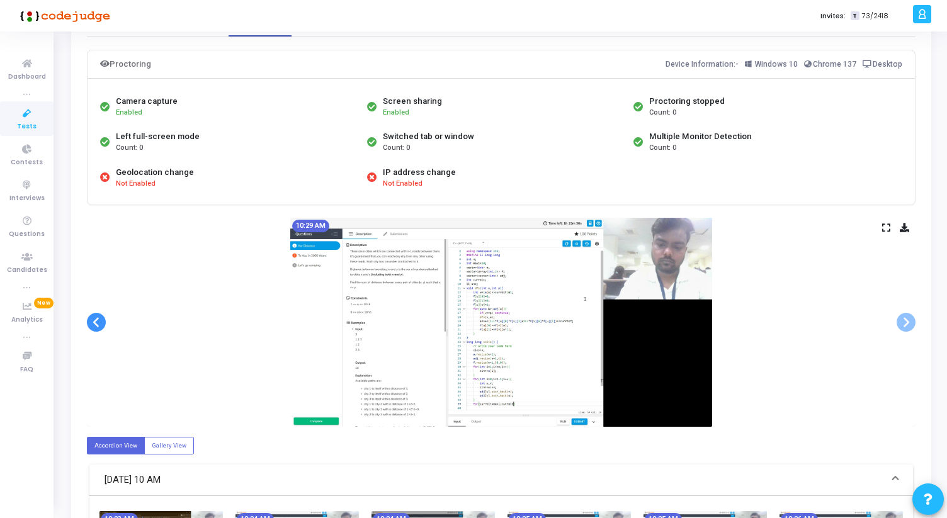
click at [96, 327] on span at bounding box center [96, 322] width 19 height 19
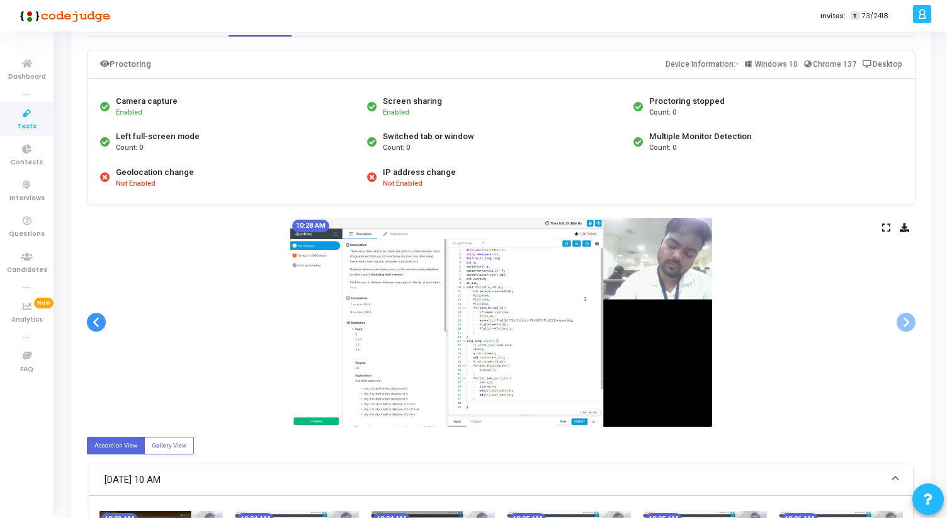
click at [96, 327] on span at bounding box center [96, 322] width 19 height 19
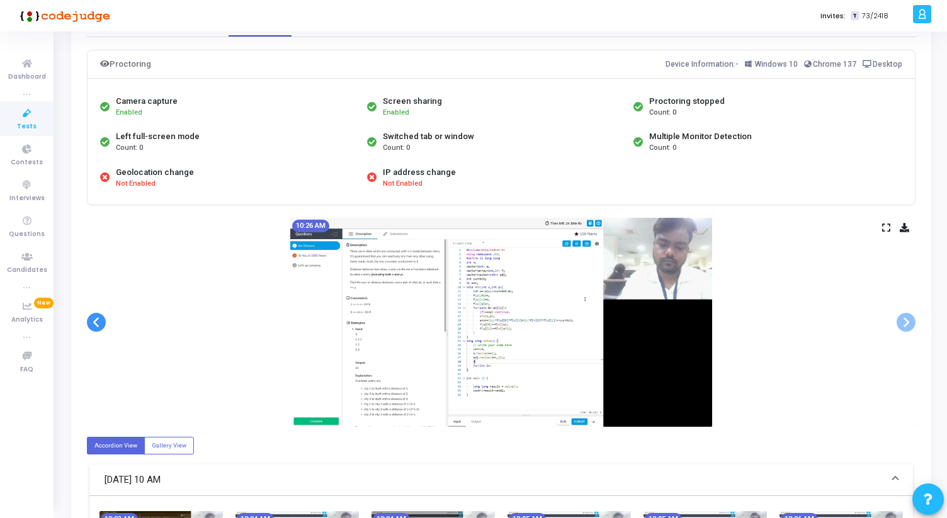
click at [96, 327] on span at bounding box center [96, 322] width 19 height 19
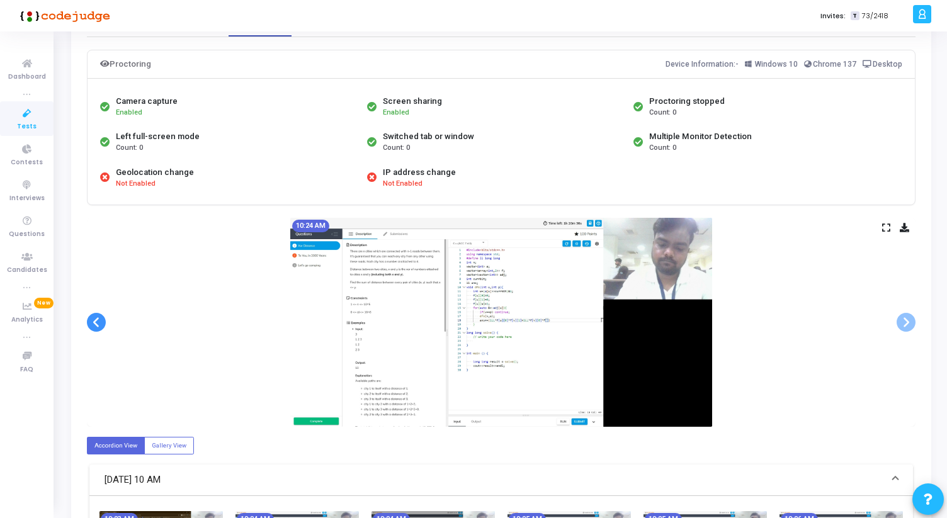
click at [96, 327] on span at bounding box center [96, 322] width 19 height 19
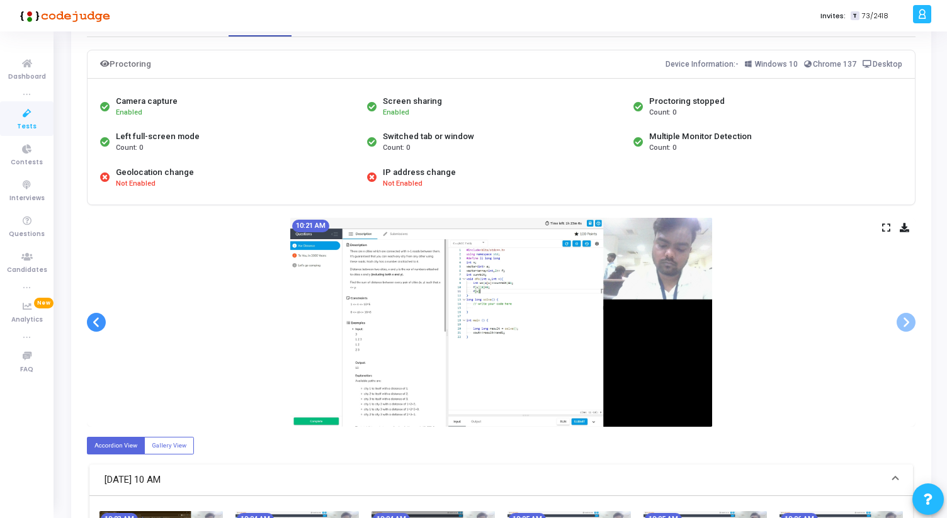
click at [96, 327] on span at bounding box center [96, 322] width 19 height 19
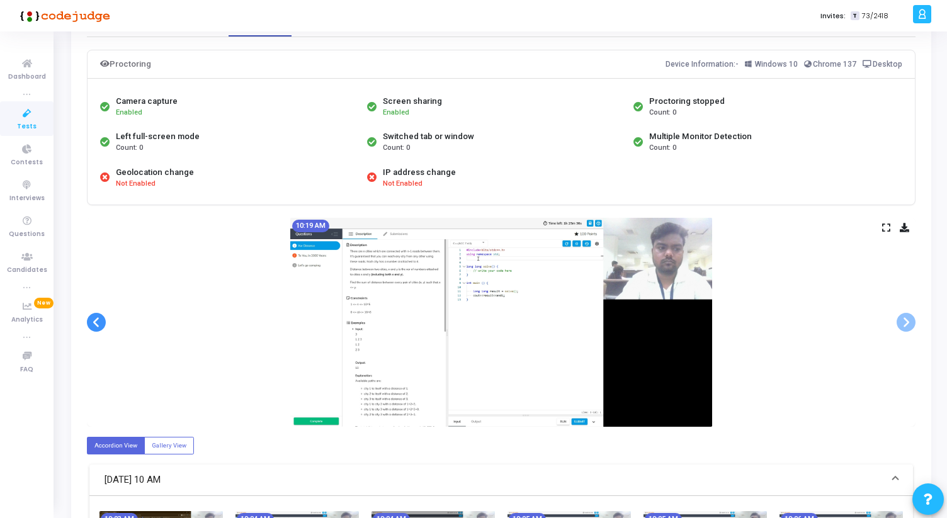
click at [96, 327] on span at bounding box center [96, 322] width 19 height 19
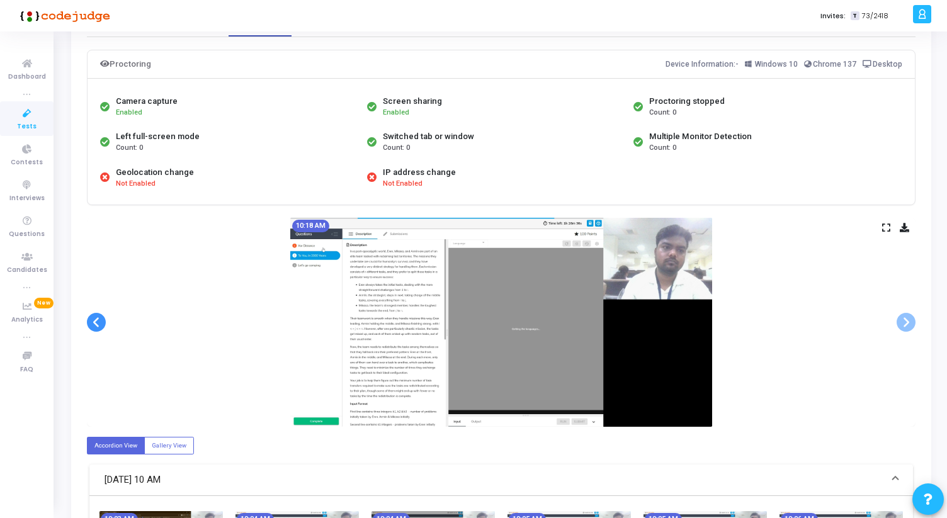
click at [96, 327] on span at bounding box center [96, 322] width 19 height 19
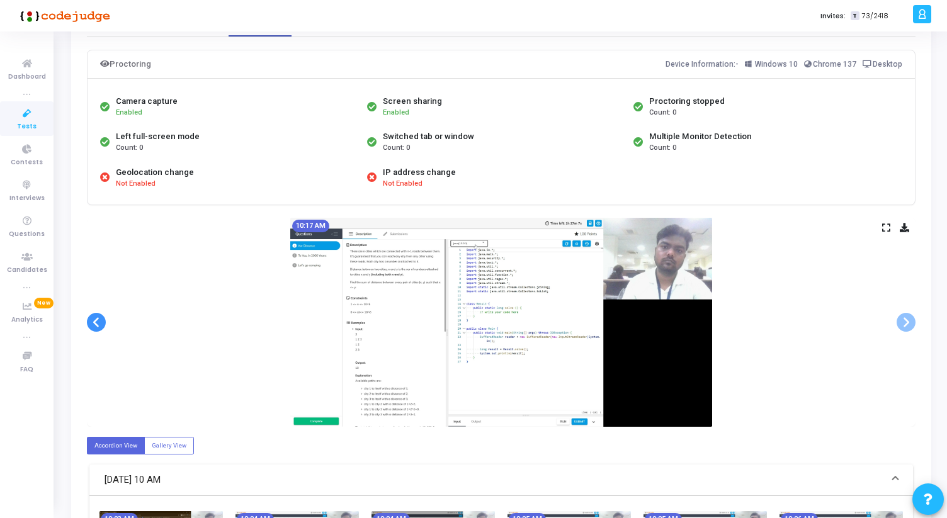
click at [96, 327] on span at bounding box center [96, 322] width 19 height 19
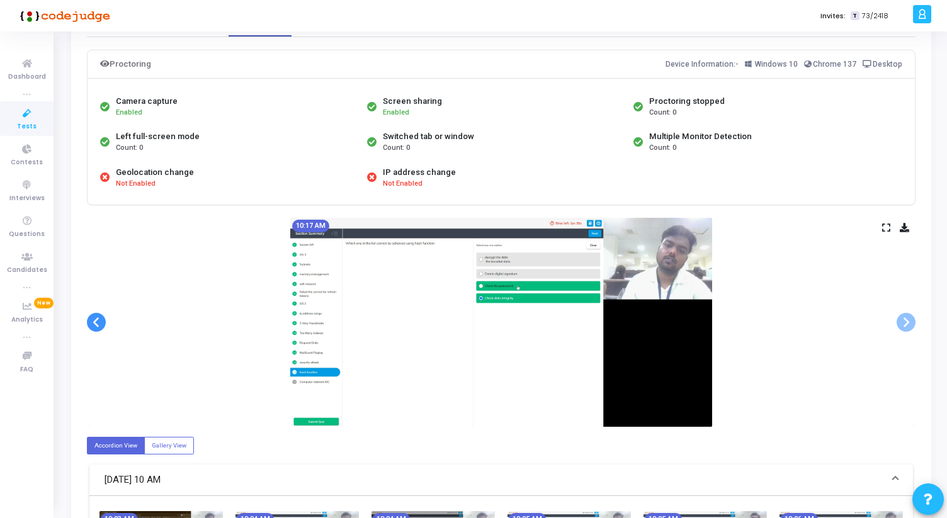
click at [96, 327] on span at bounding box center [96, 322] width 19 height 19
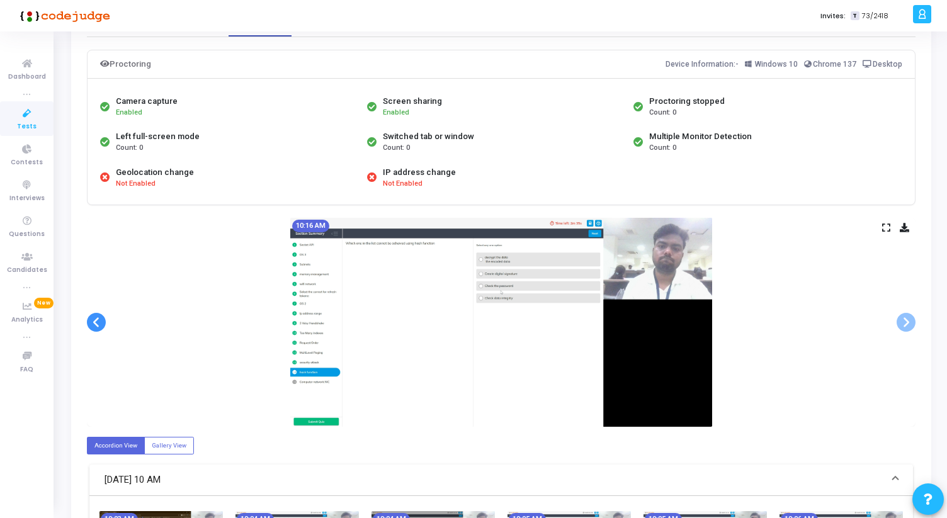
click at [96, 327] on span at bounding box center [96, 322] width 19 height 19
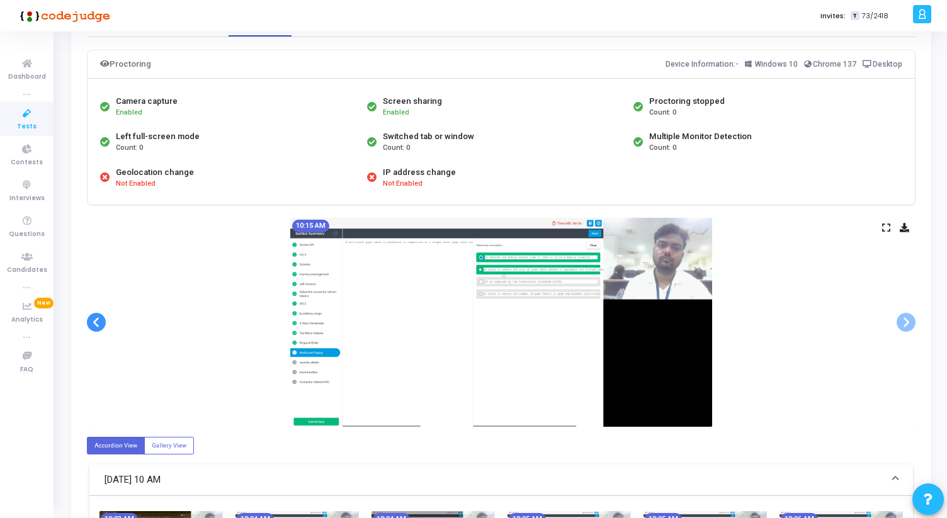
click at [96, 327] on span at bounding box center [96, 322] width 19 height 19
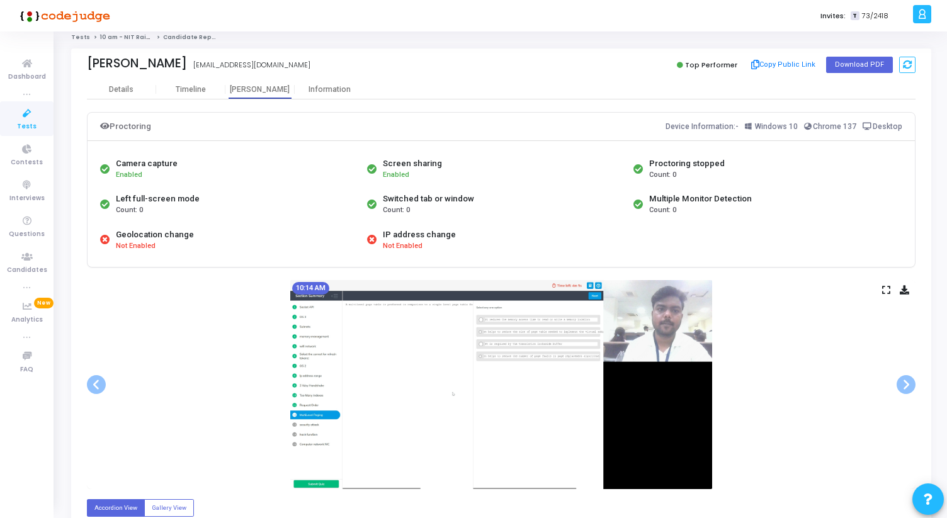
scroll to position [0, 0]
